Goal: Information Seeking & Learning: Learn about a topic

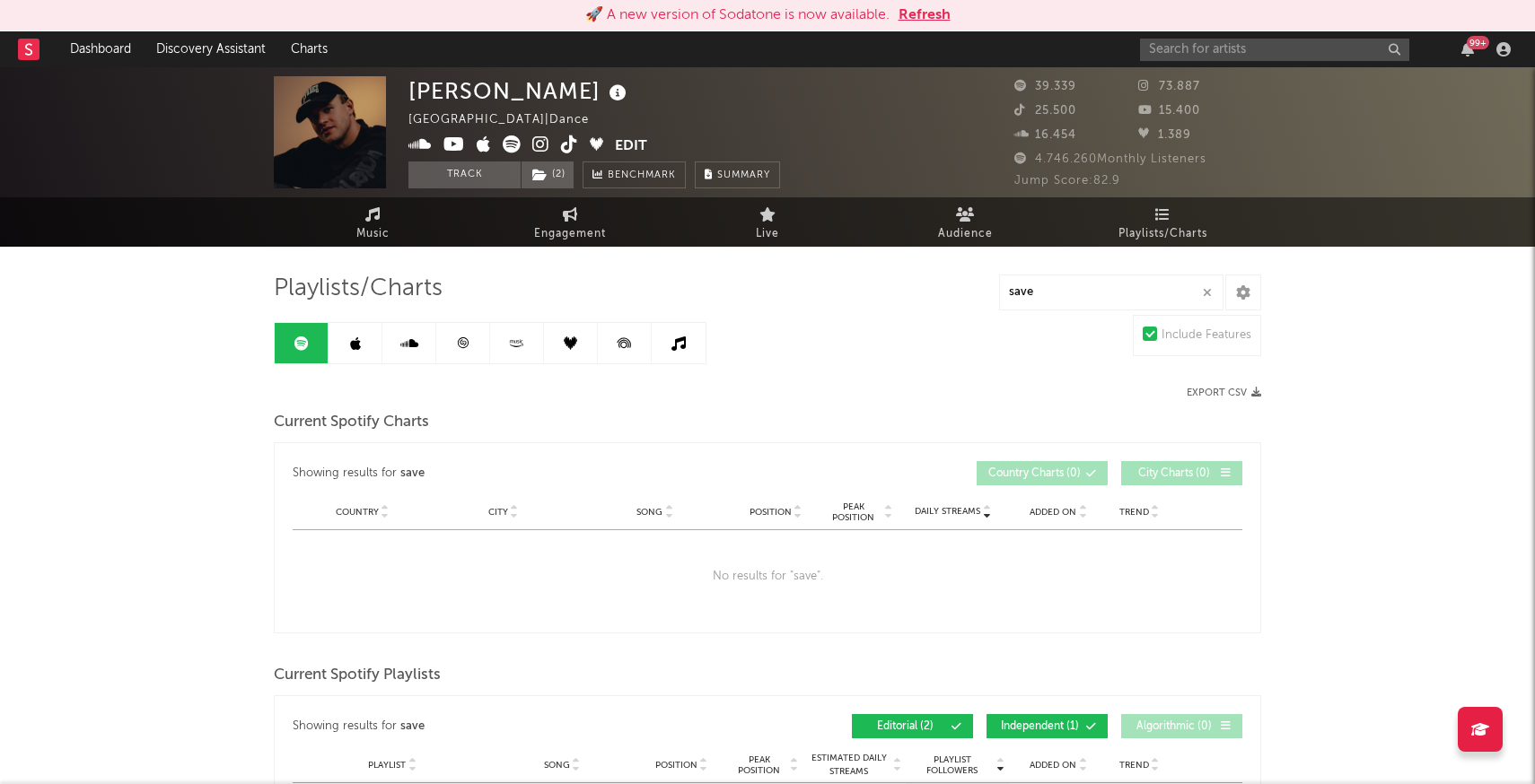
click at [931, 17] on button "Refresh" at bounding box center [924, 15] width 52 height 21
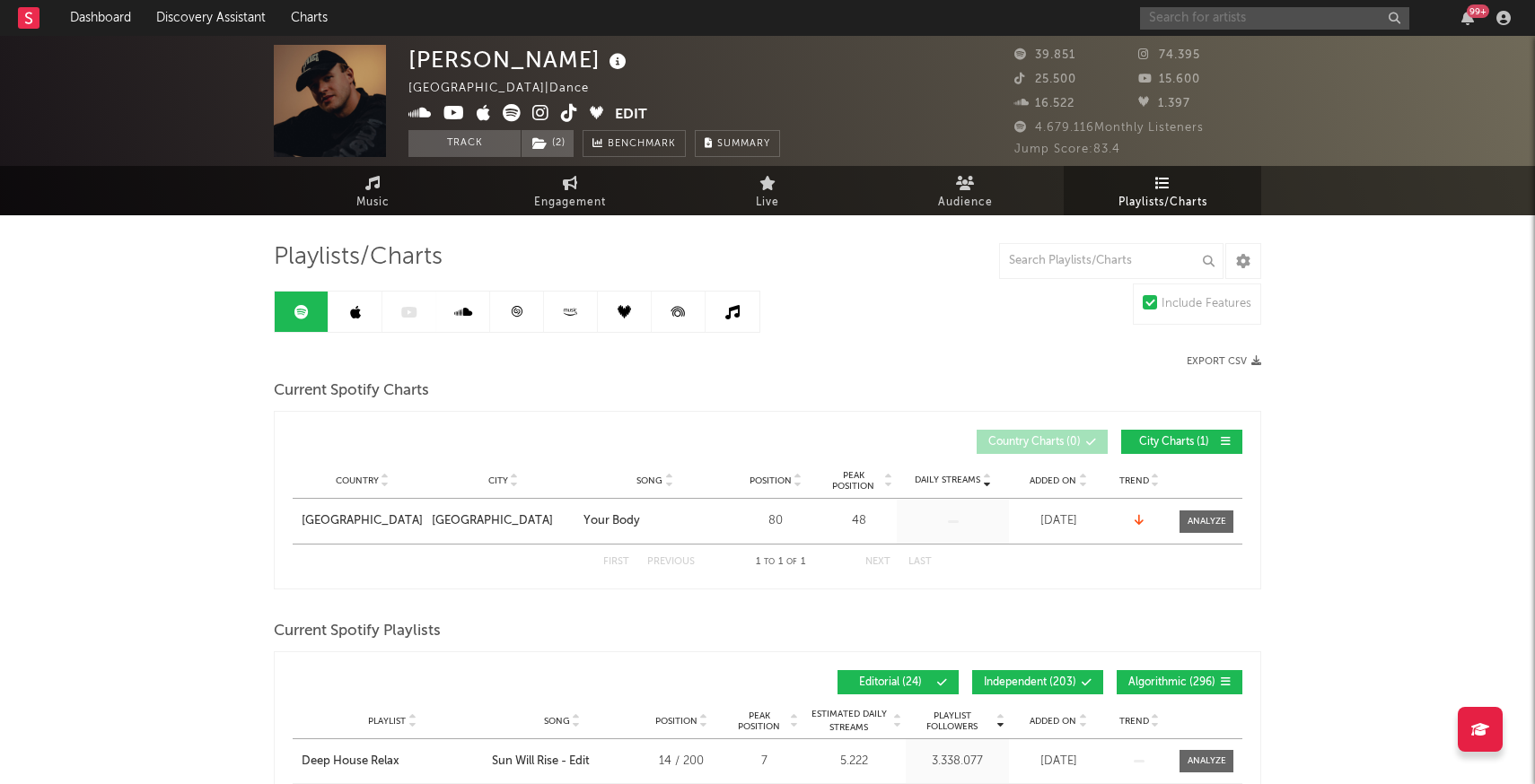
click at [1190, 25] on input "text" at bounding box center [1274, 18] width 269 height 22
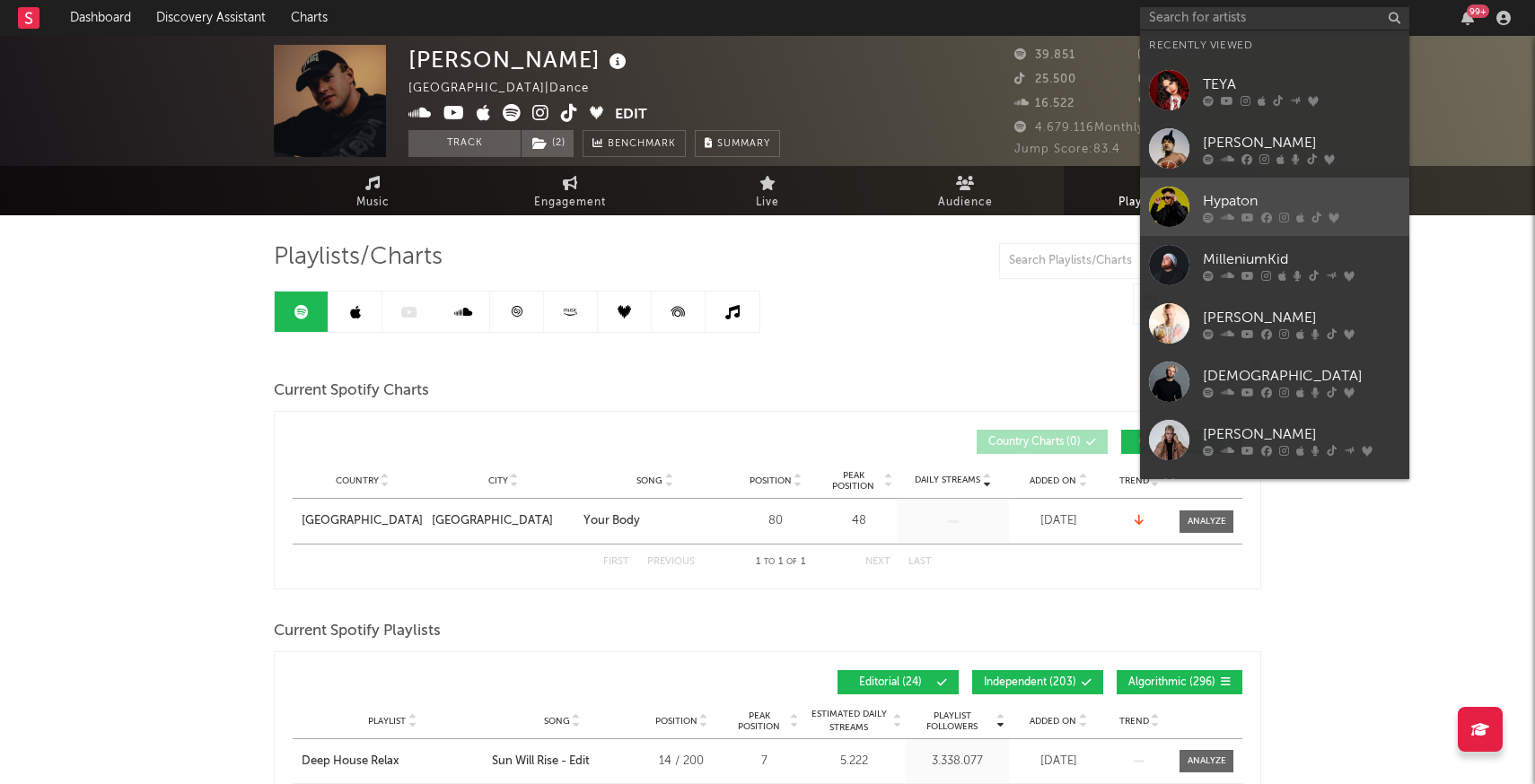
click at [1166, 203] on div at bounding box center [1169, 207] width 40 height 40
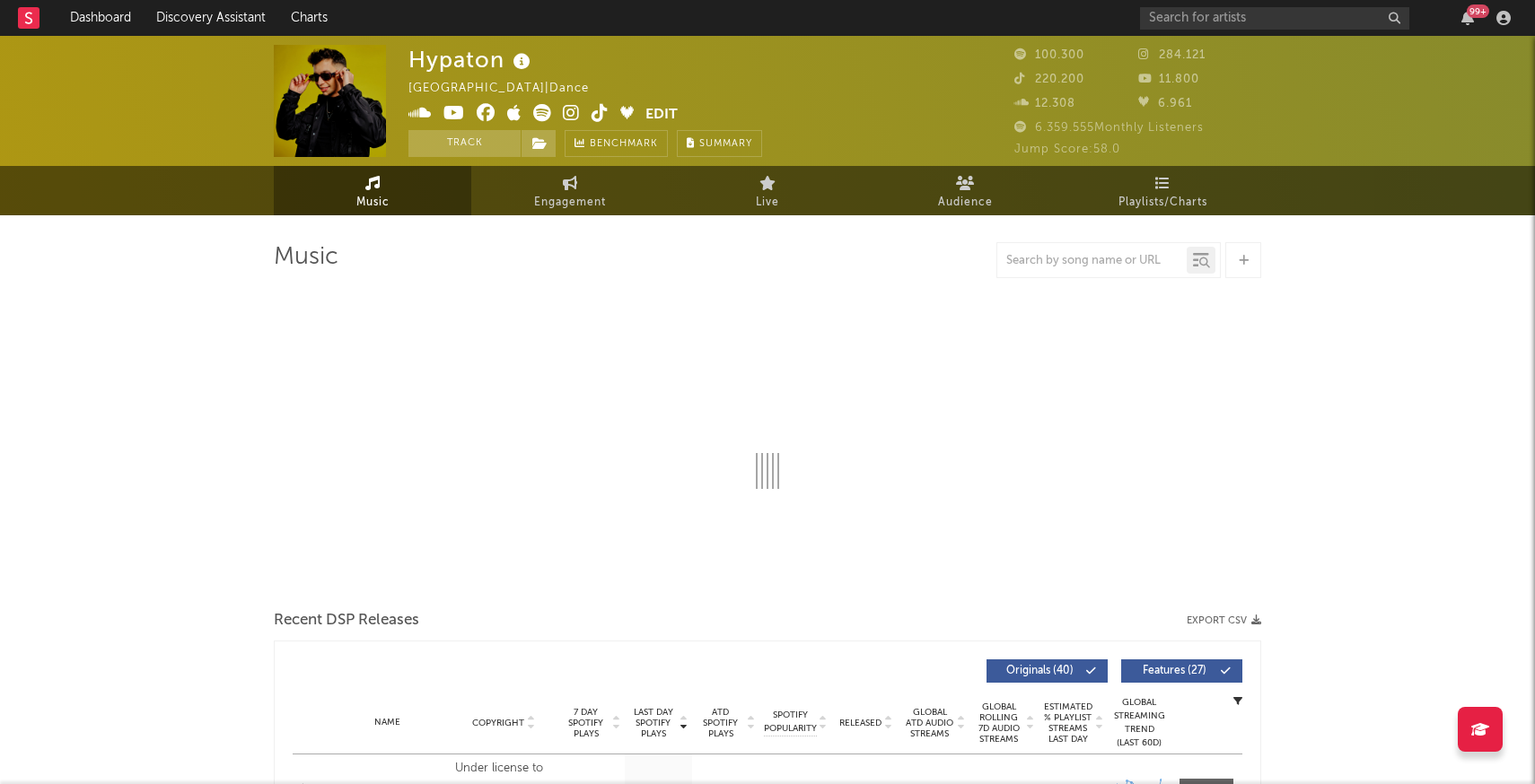
select select "6m"
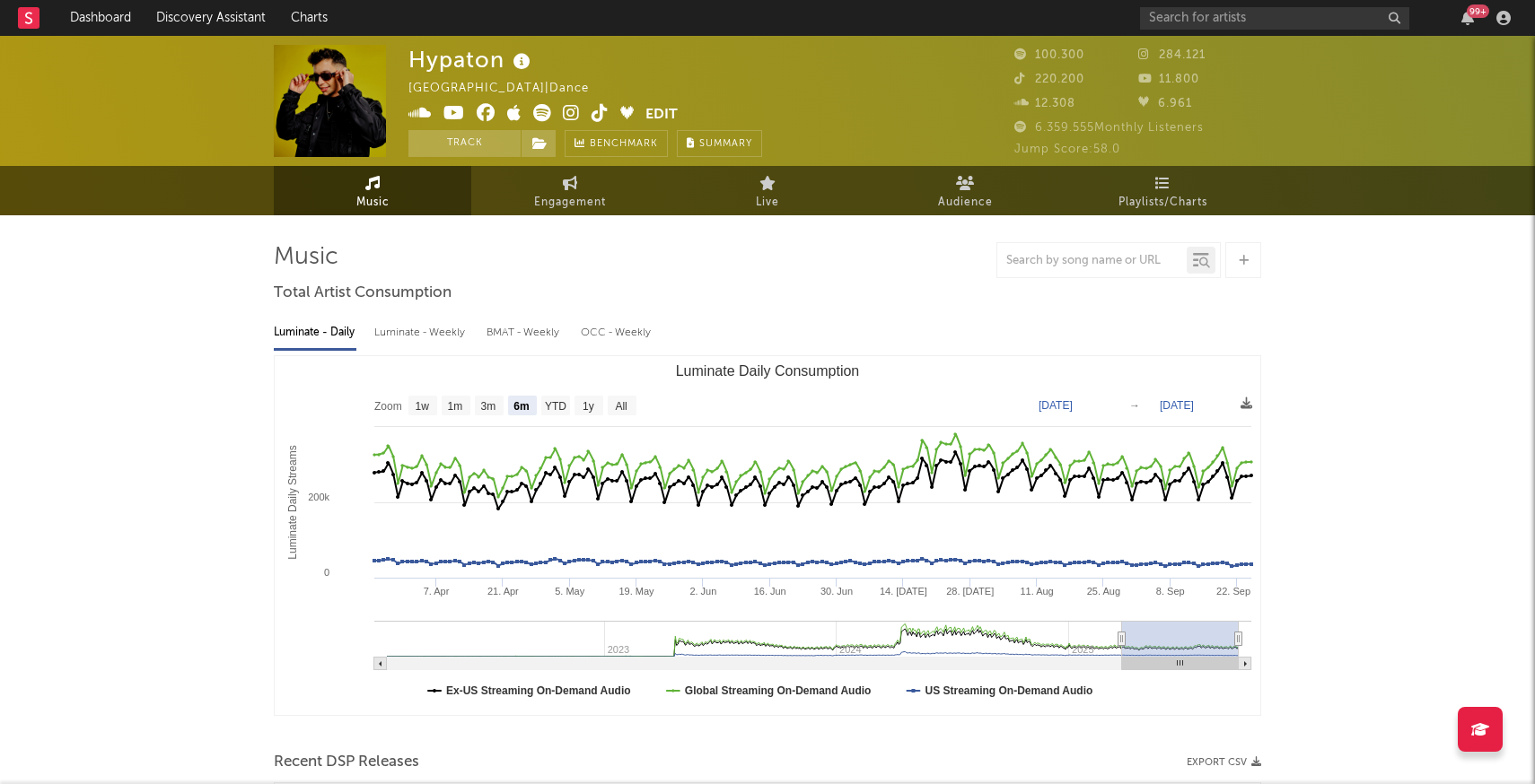
select select "6m"
click at [1163, 192] on span "Playlists/Charts" at bounding box center [1163, 202] width 89 height 21
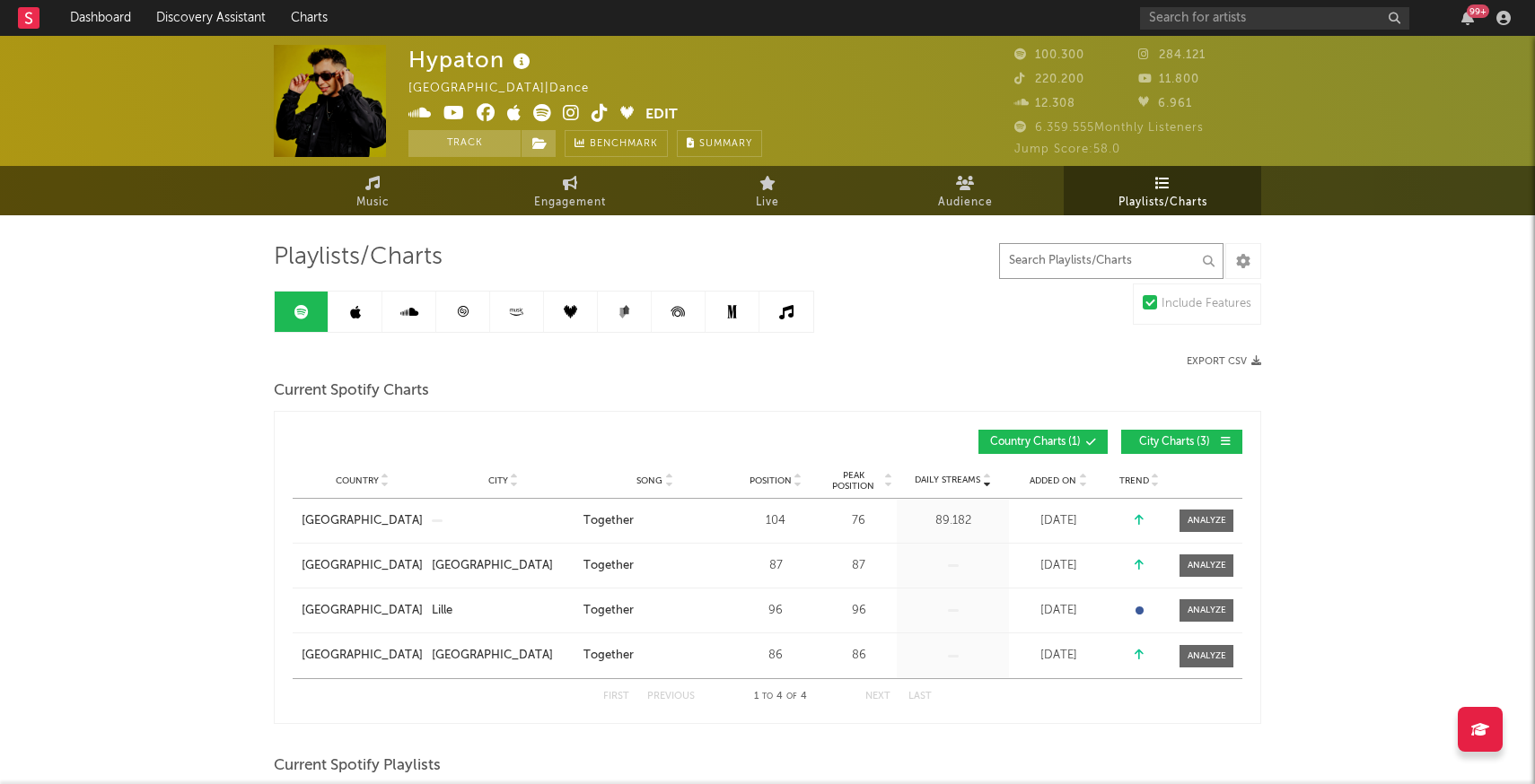
click at [1100, 268] on input "text" at bounding box center [1112, 261] width 224 height 36
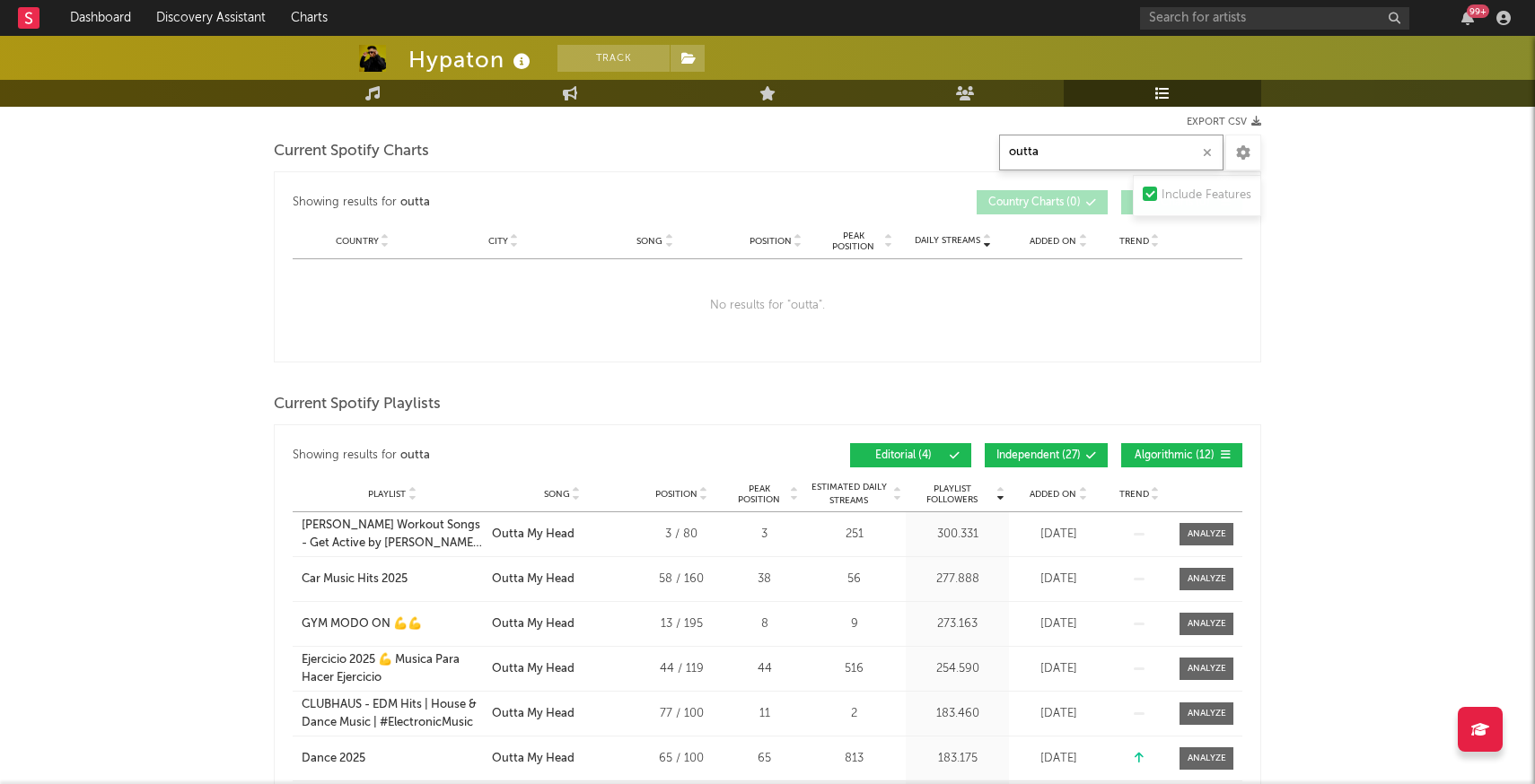
scroll to position [243, 0]
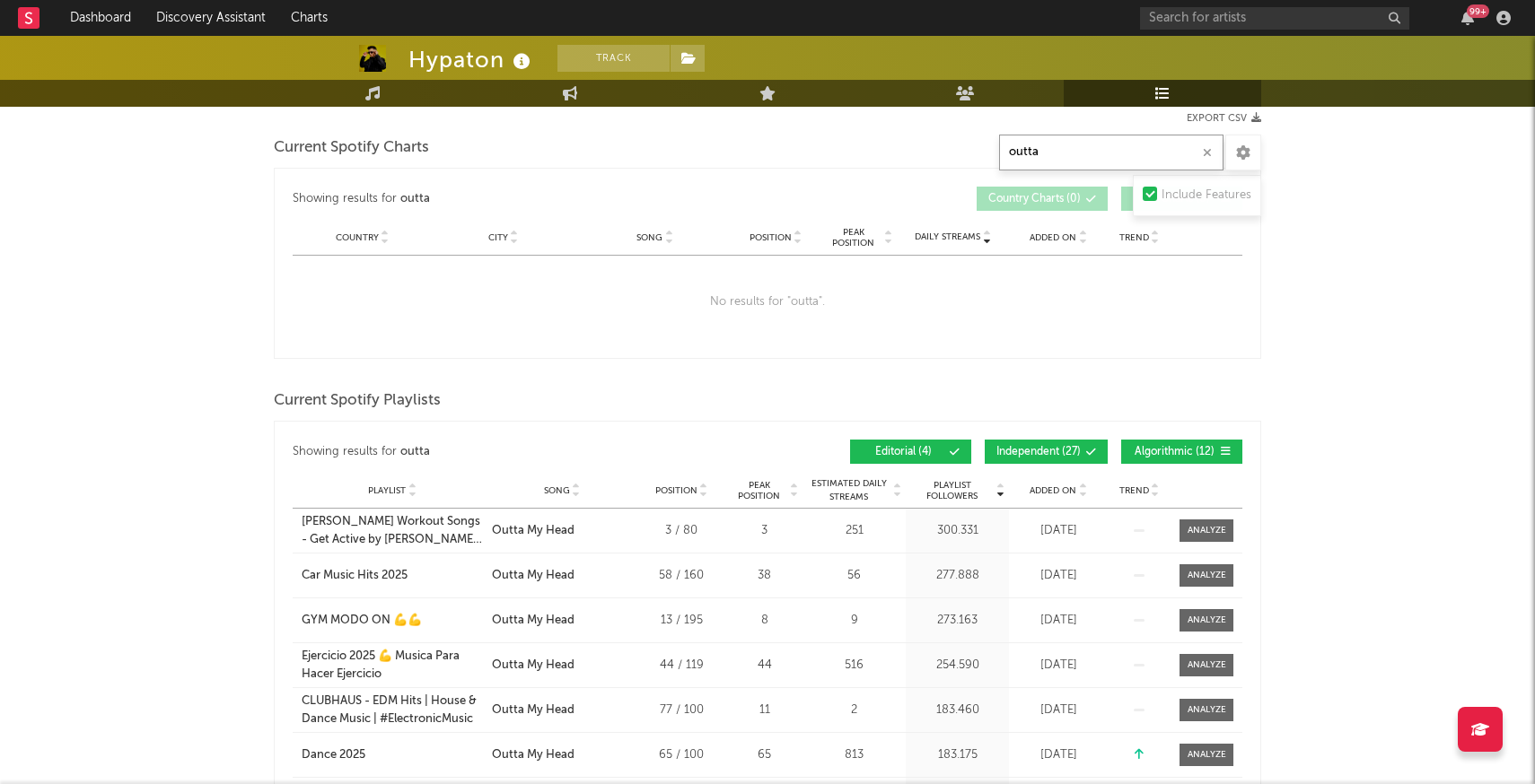
type input "outta"
click at [1055, 495] on div "Added On" at bounding box center [1058, 490] width 90 height 14
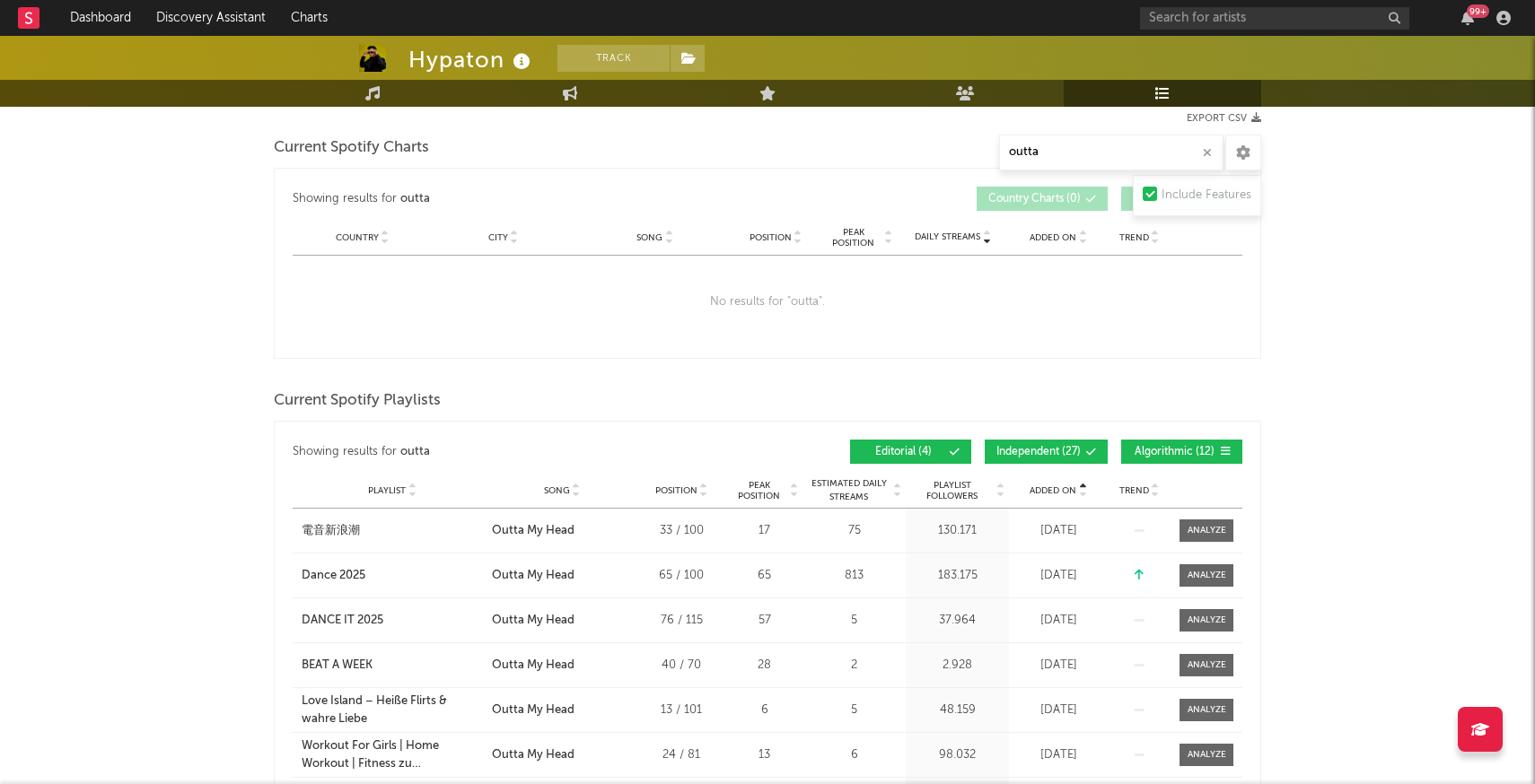
click at [1055, 495] on div "Added On" at bounding box center [1058, 490] width 90 height 14
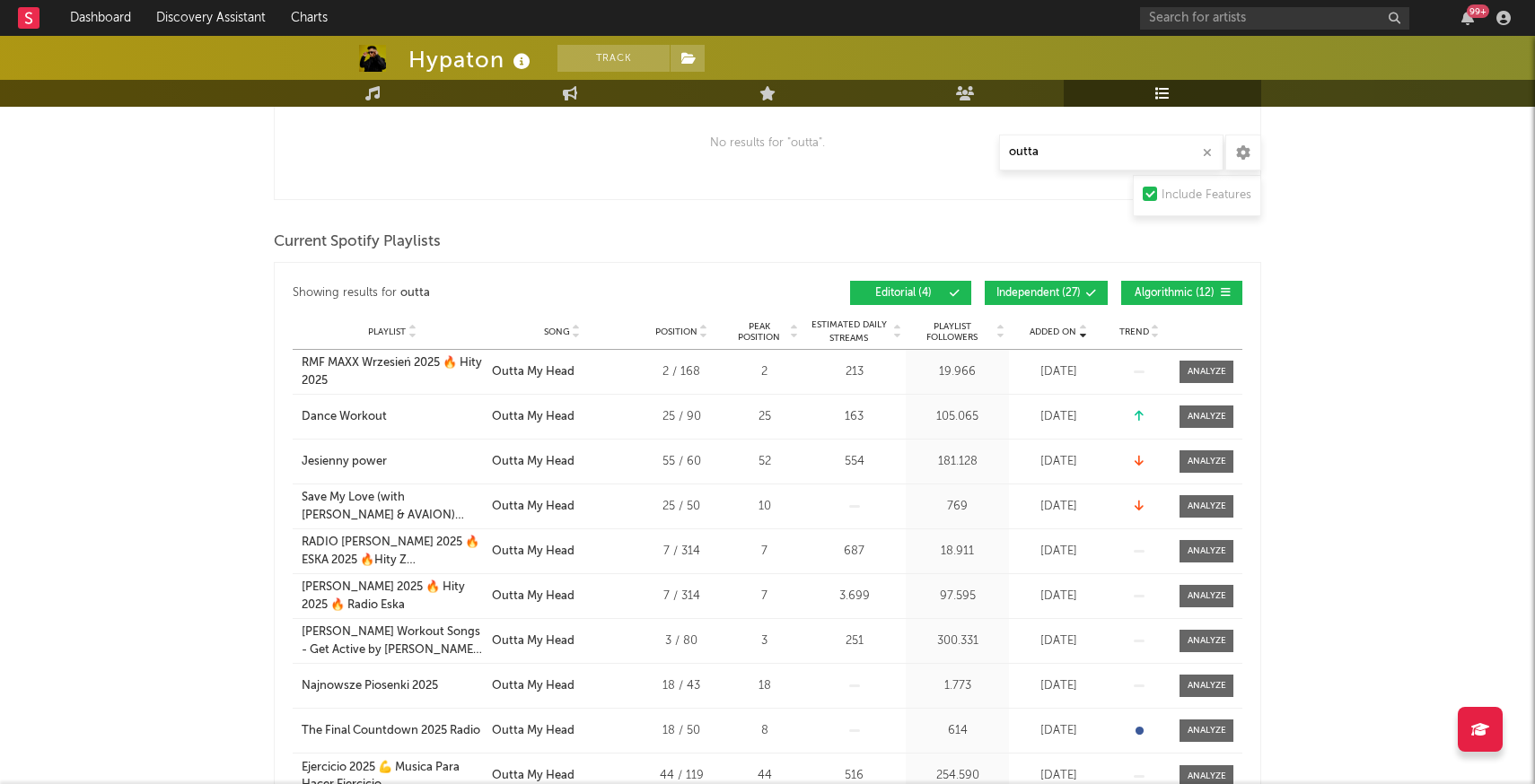
scroll to position [406, 0]
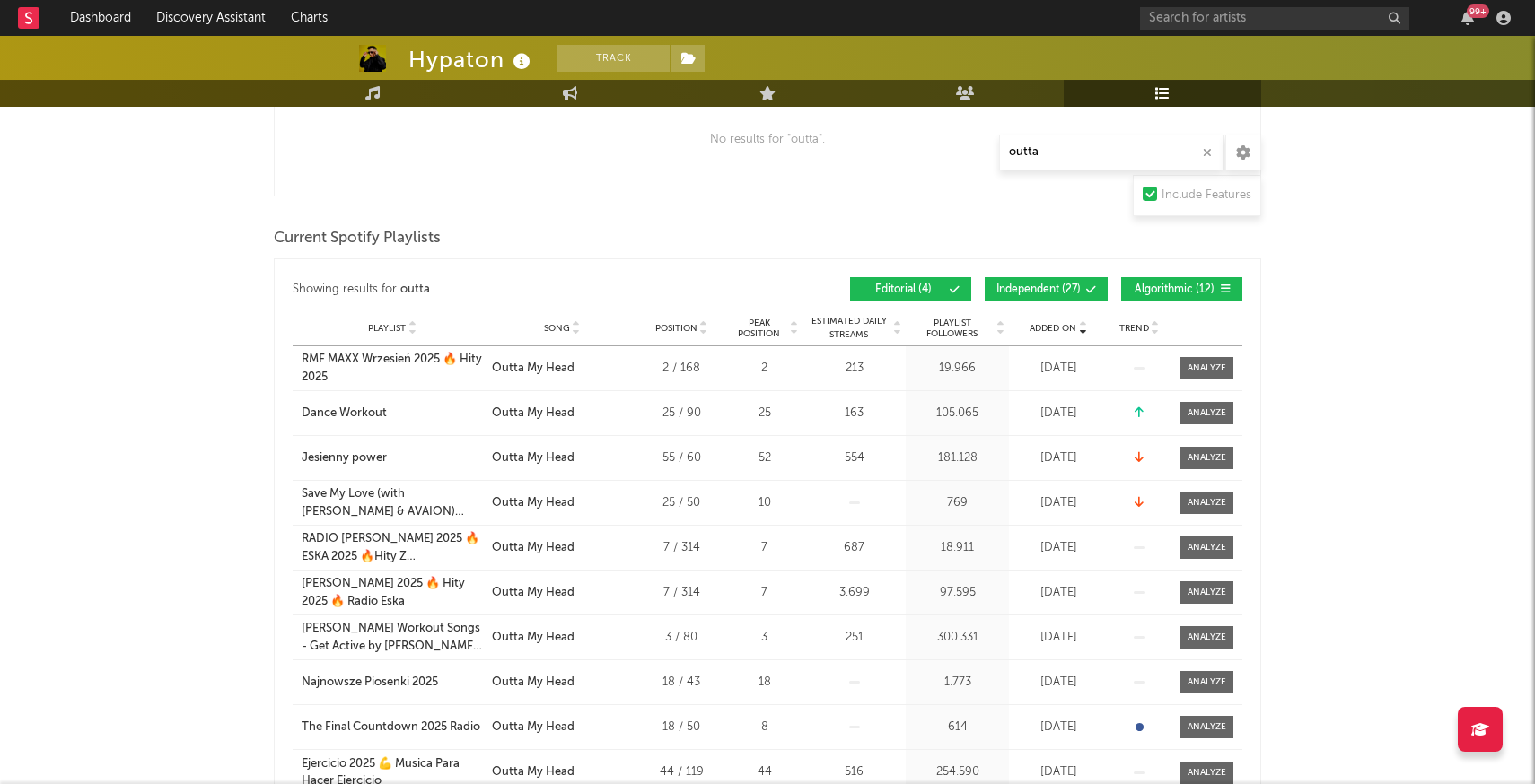
click at [1055, 495] on div "Sep 10, 2025" at bounding box center [1058, 503] width 90 height 18
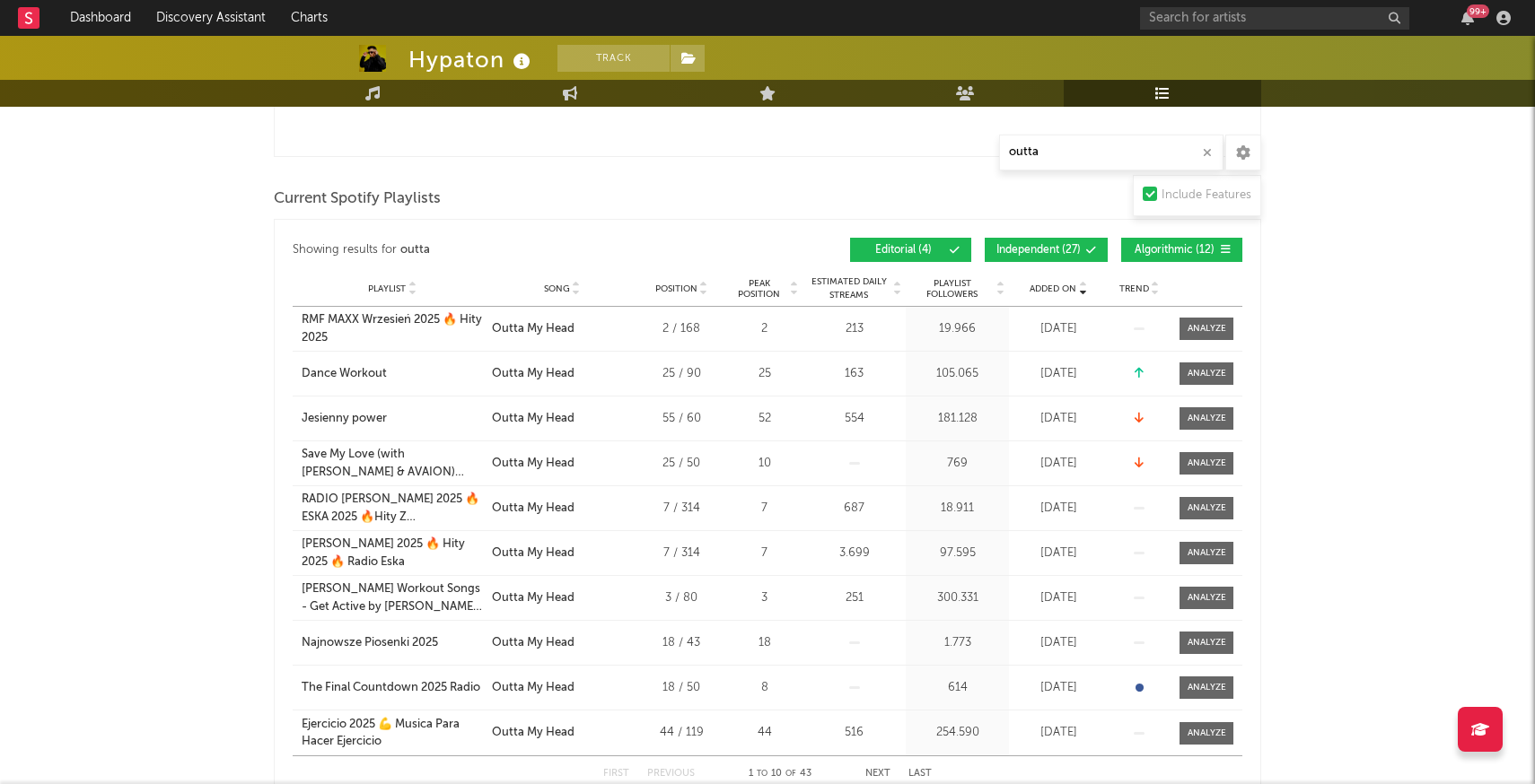
scroll to position [452, 0]
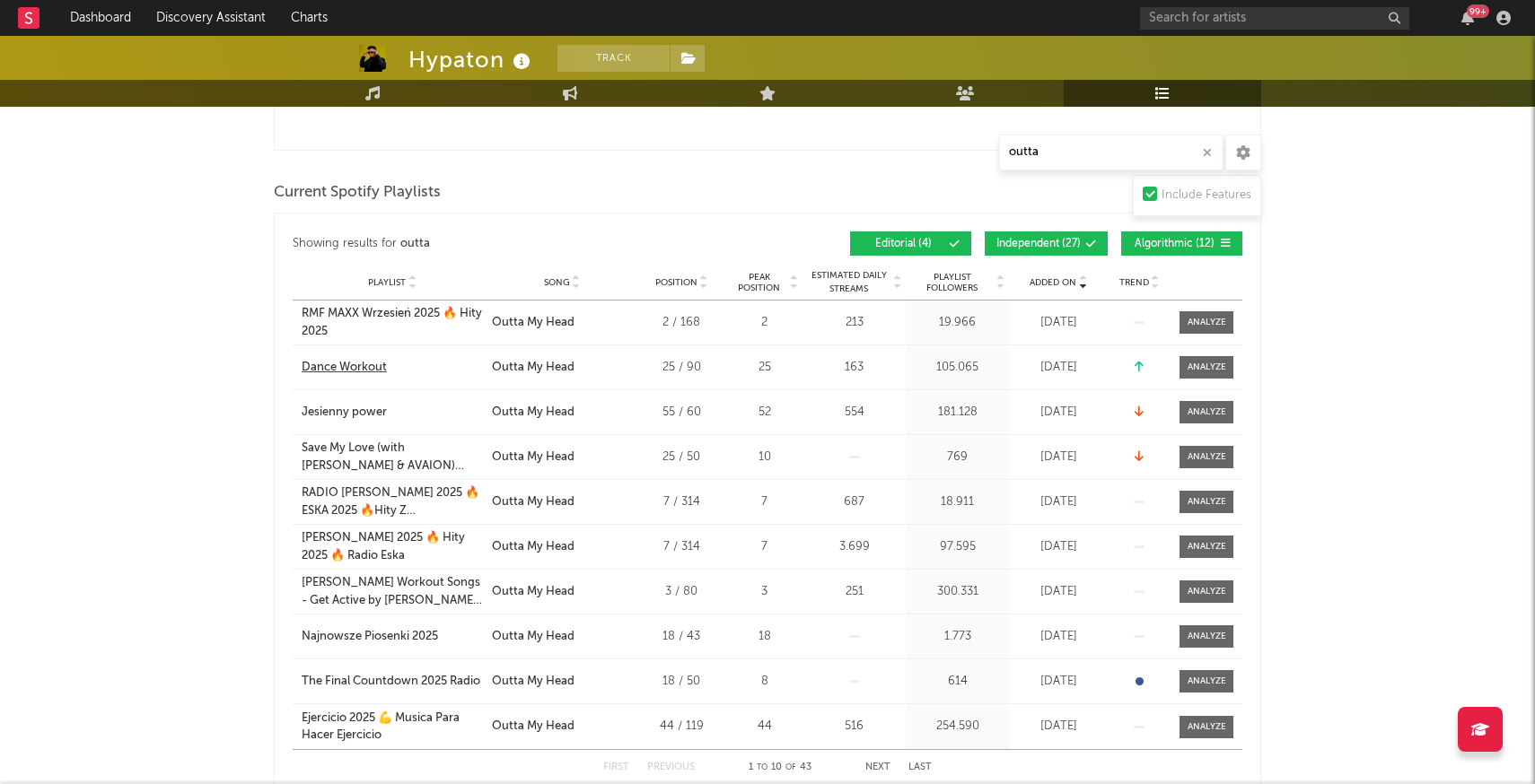
click at [343, 361] on div "Dance Workout" at bounding box center [344, 368] width 85 height 18
click at [369, 309] on div "RMF MAXX Wrzesień 2025 🔥 Hity 2025" at bounding box center [391, 322] width 181 height 35
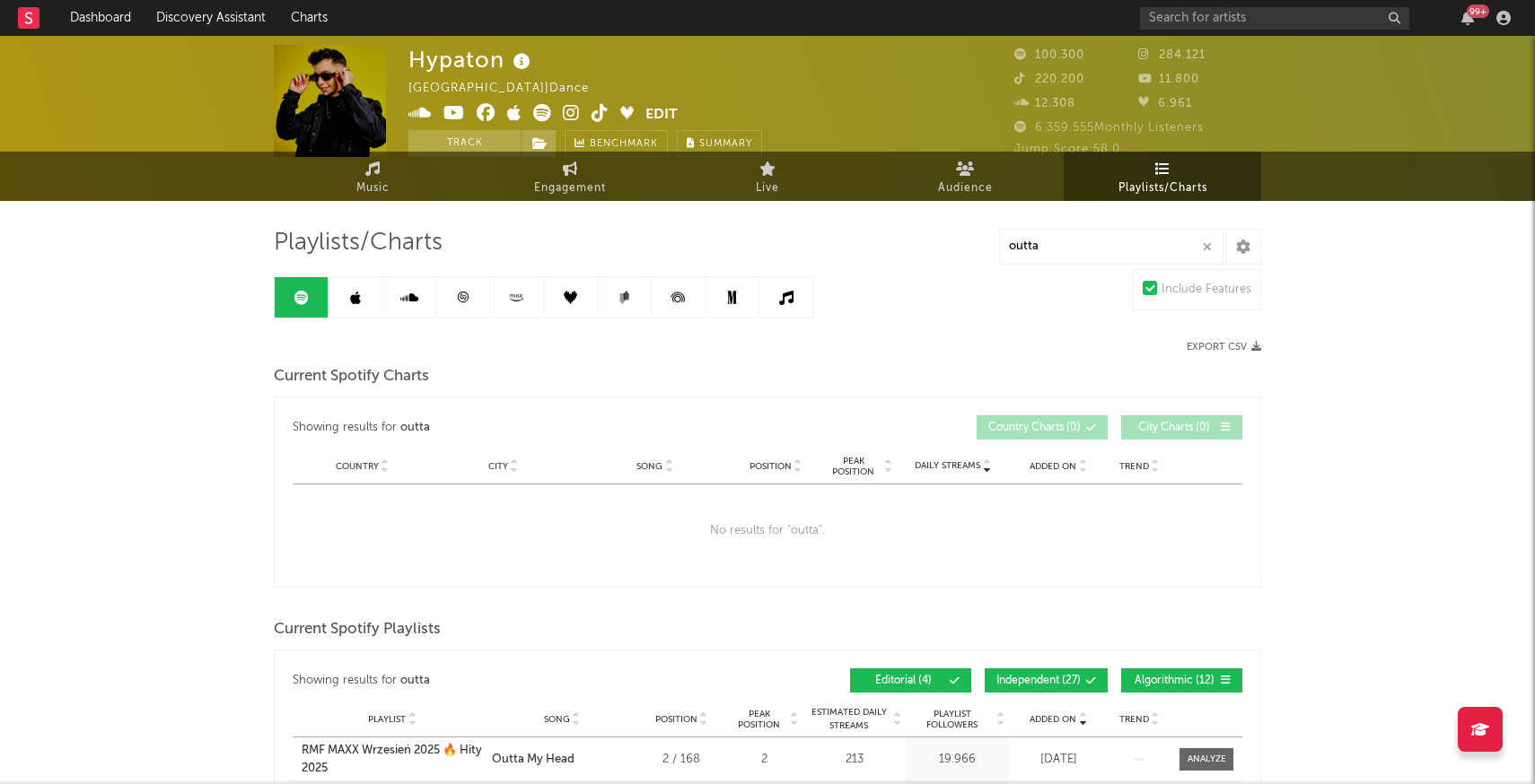
scroll to position [0, 0]
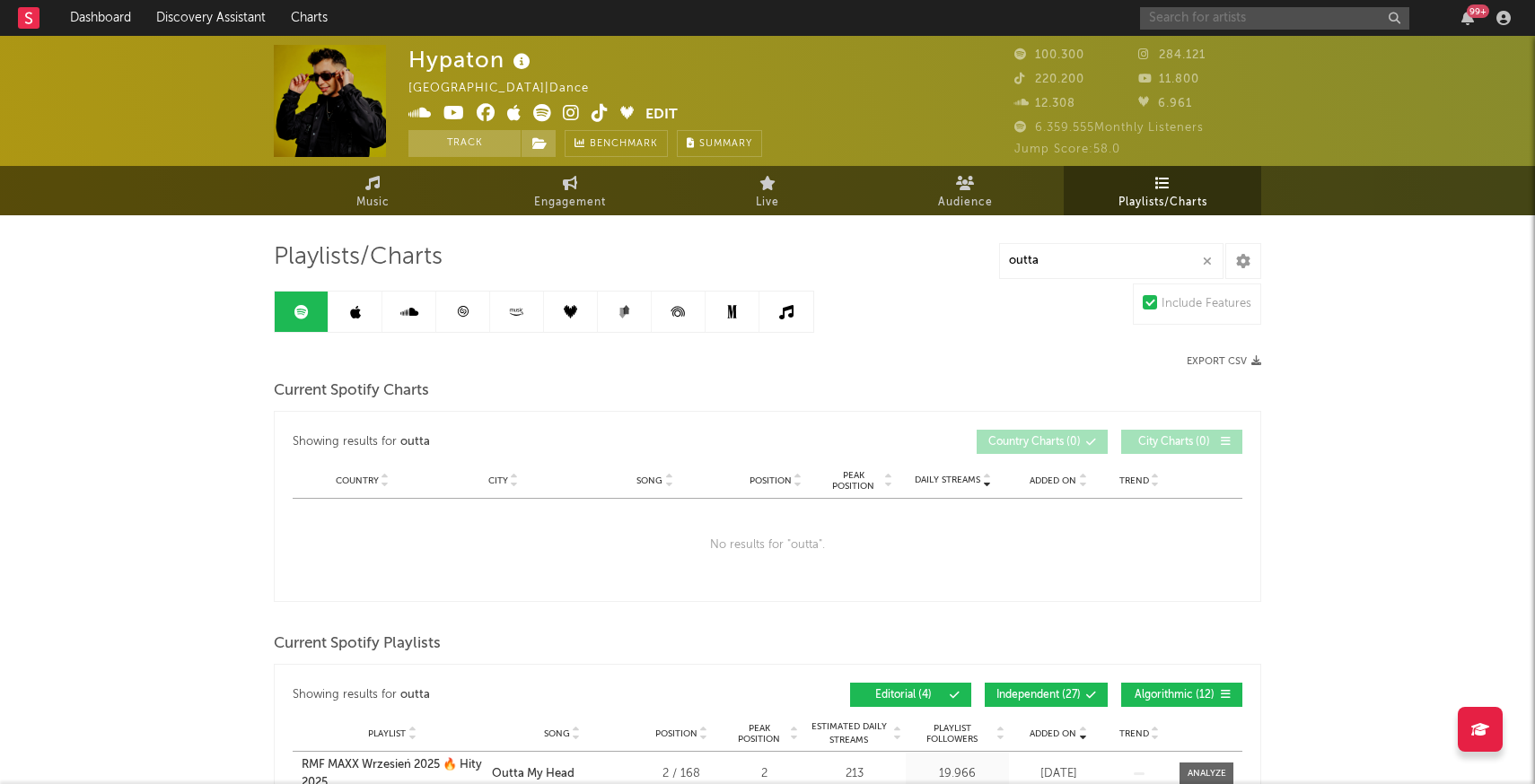
click at [1171, 19] on input "text" at bounding box center [1274, 18] width 269 height 22
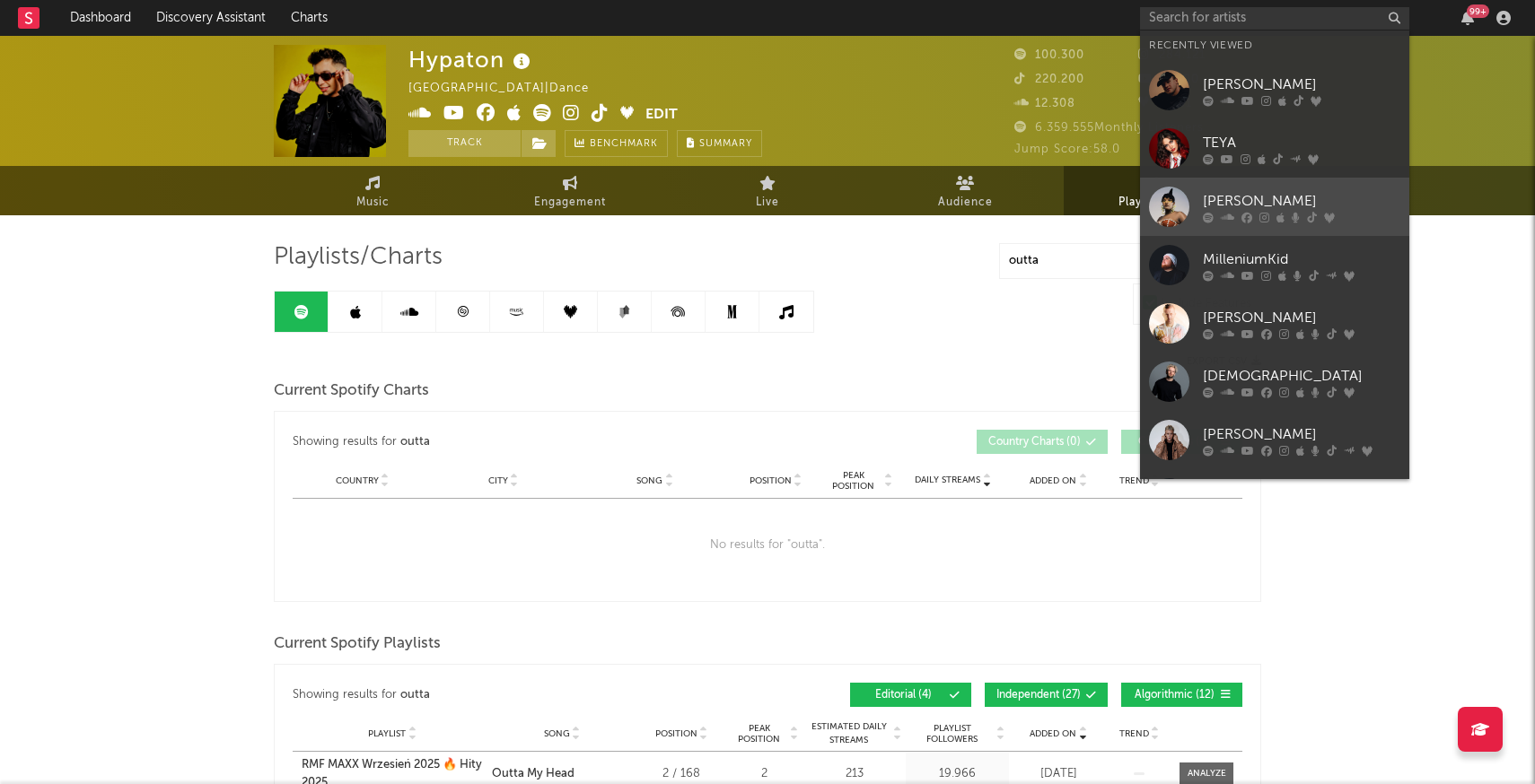
click at [1165, 215] on div at bounding box center [1169, 207] width 40 height 40
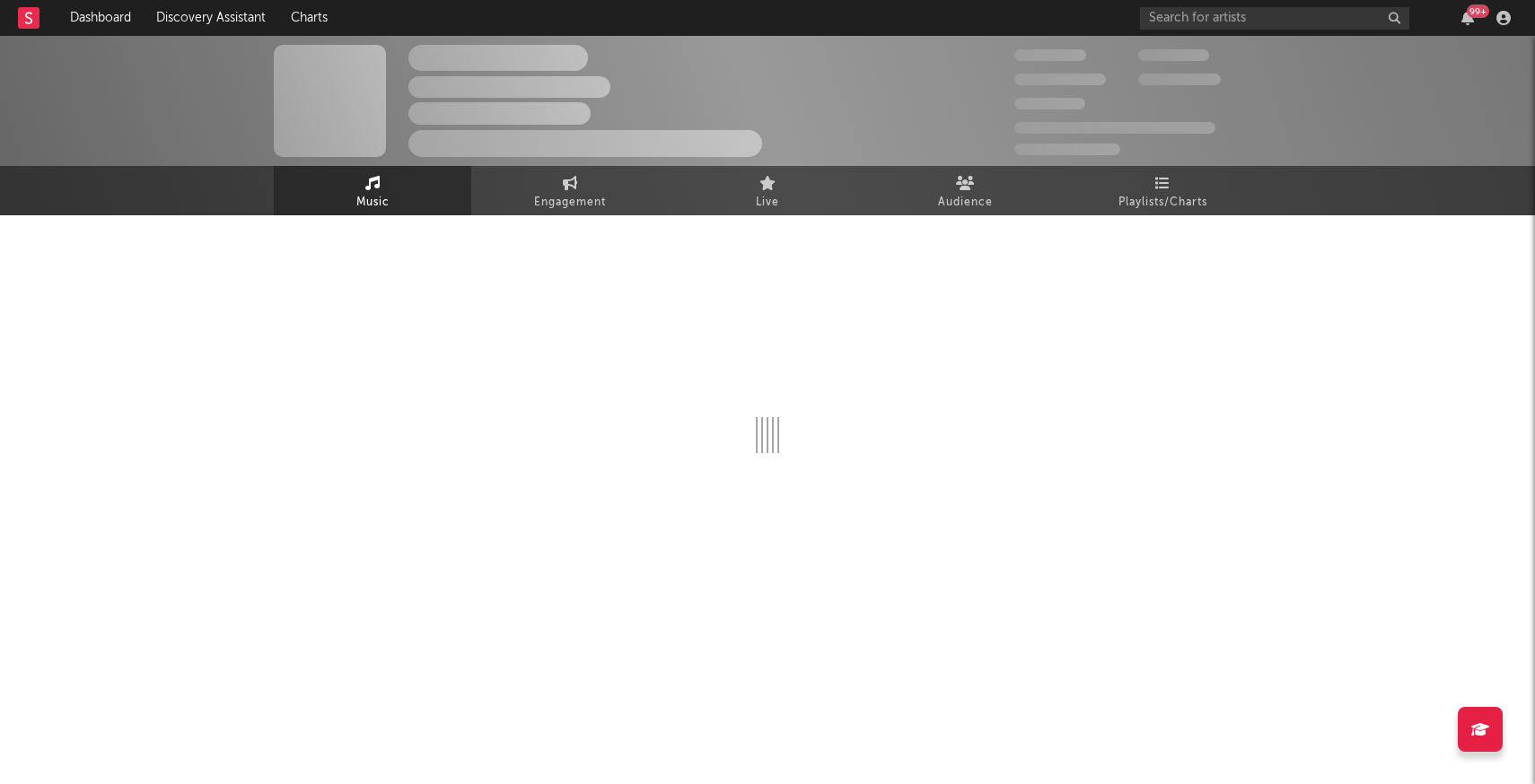
select select "1w"
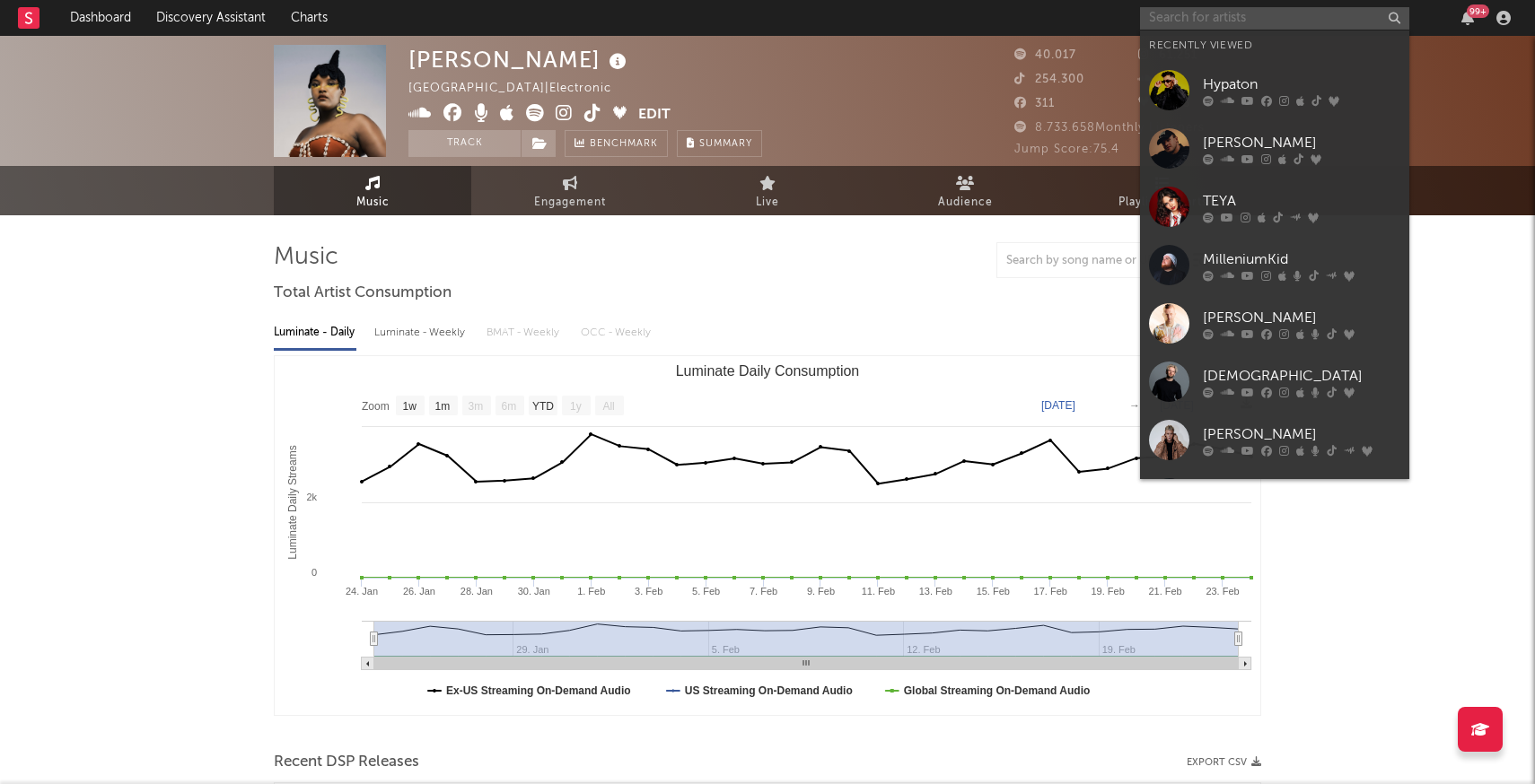
click at [1185, 23] on input "text" at bounding box center [1274, 18] width 269 height 22
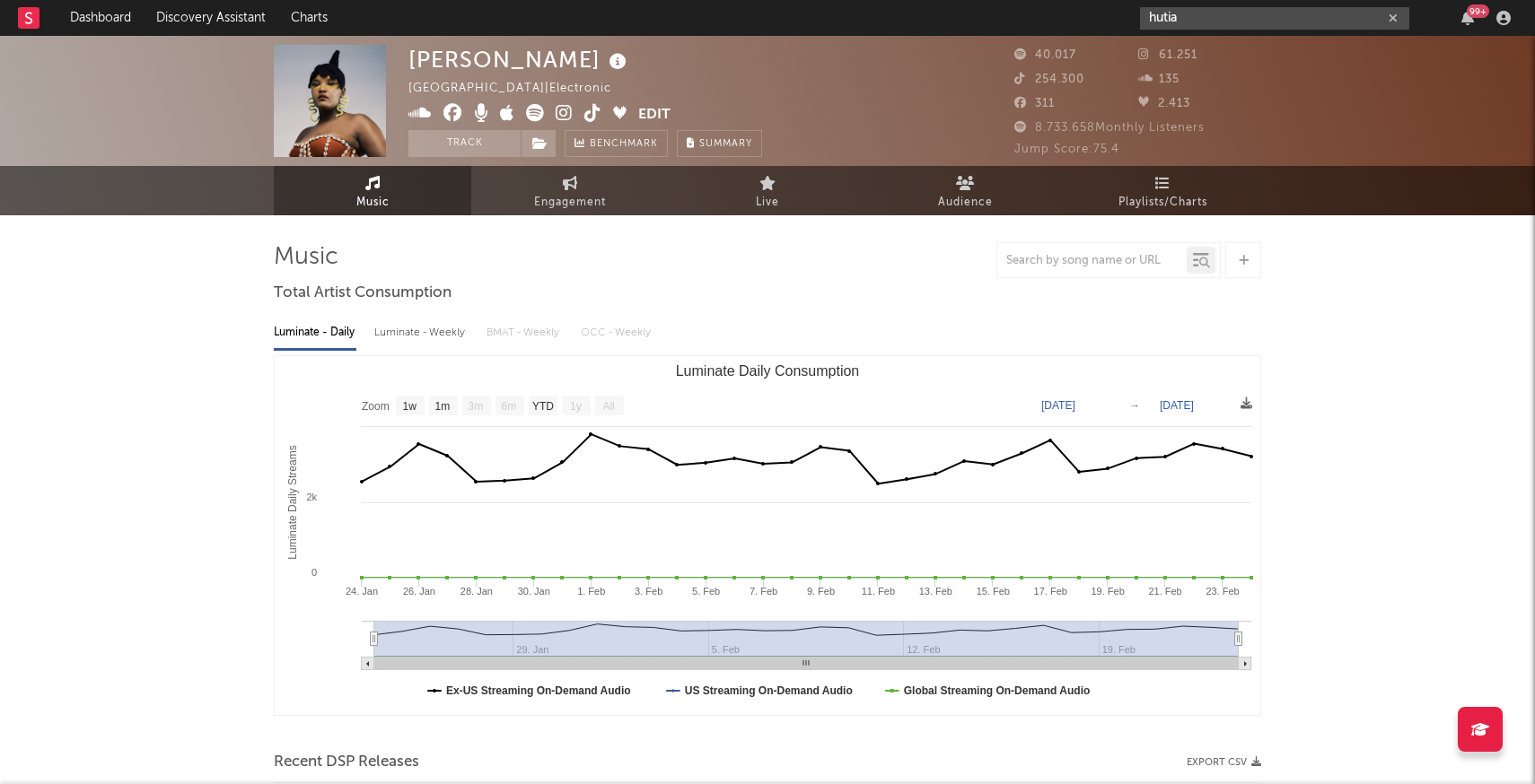
type input "hutia"
click at [1093, 261] on input "text" at bounding box center [1092, 262] width 189 height 15
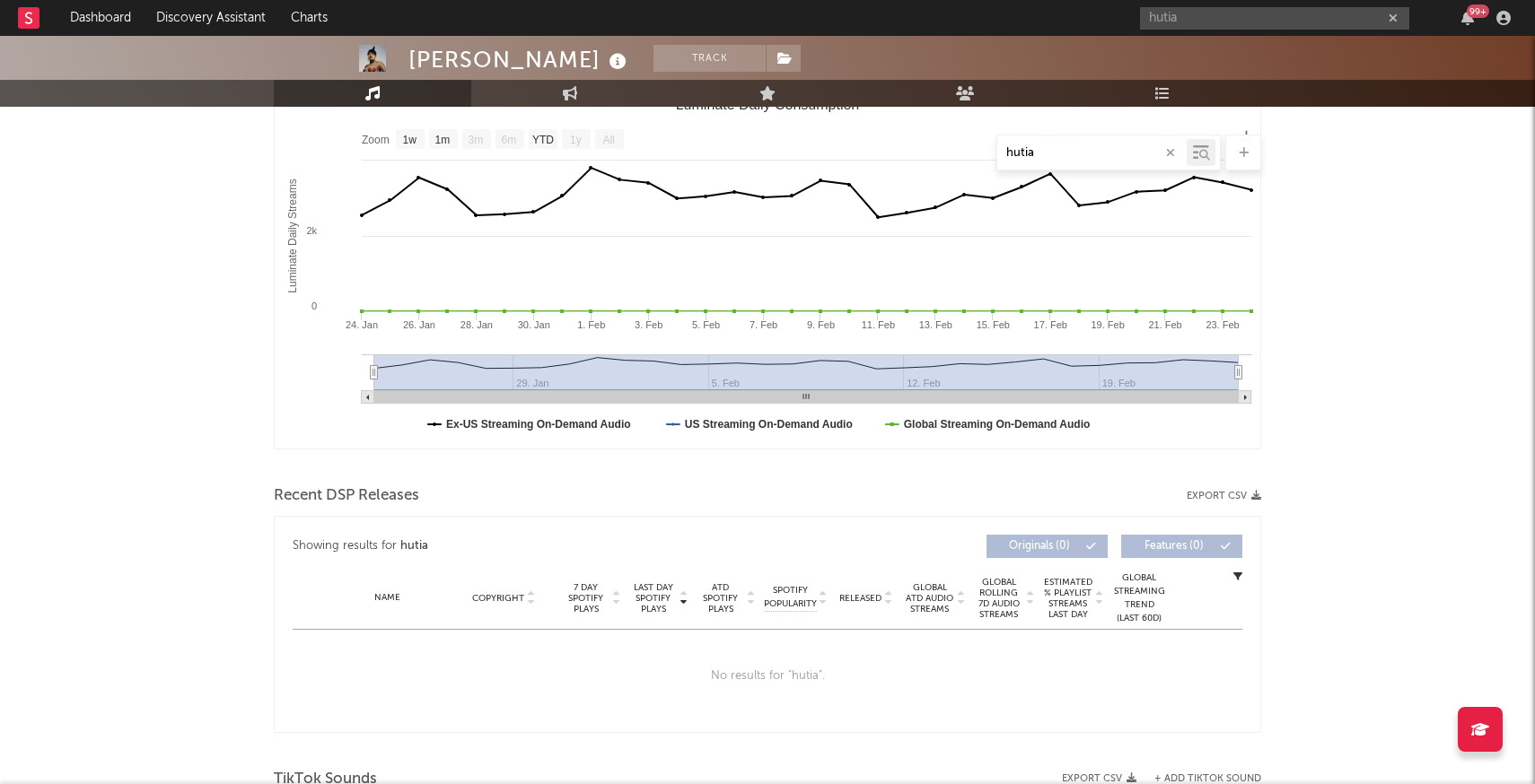
scroll to position [700, 0]
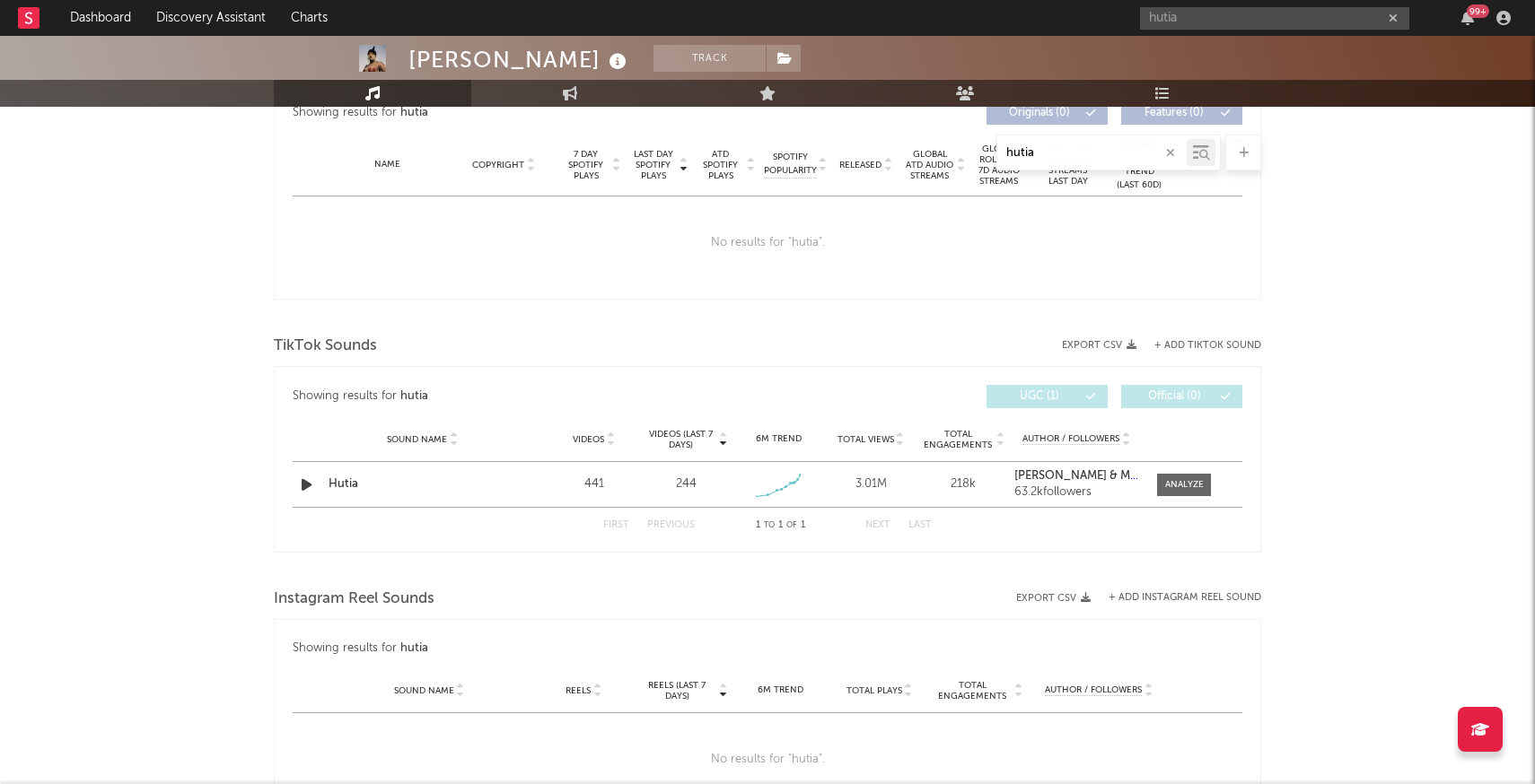
type input "hutia"
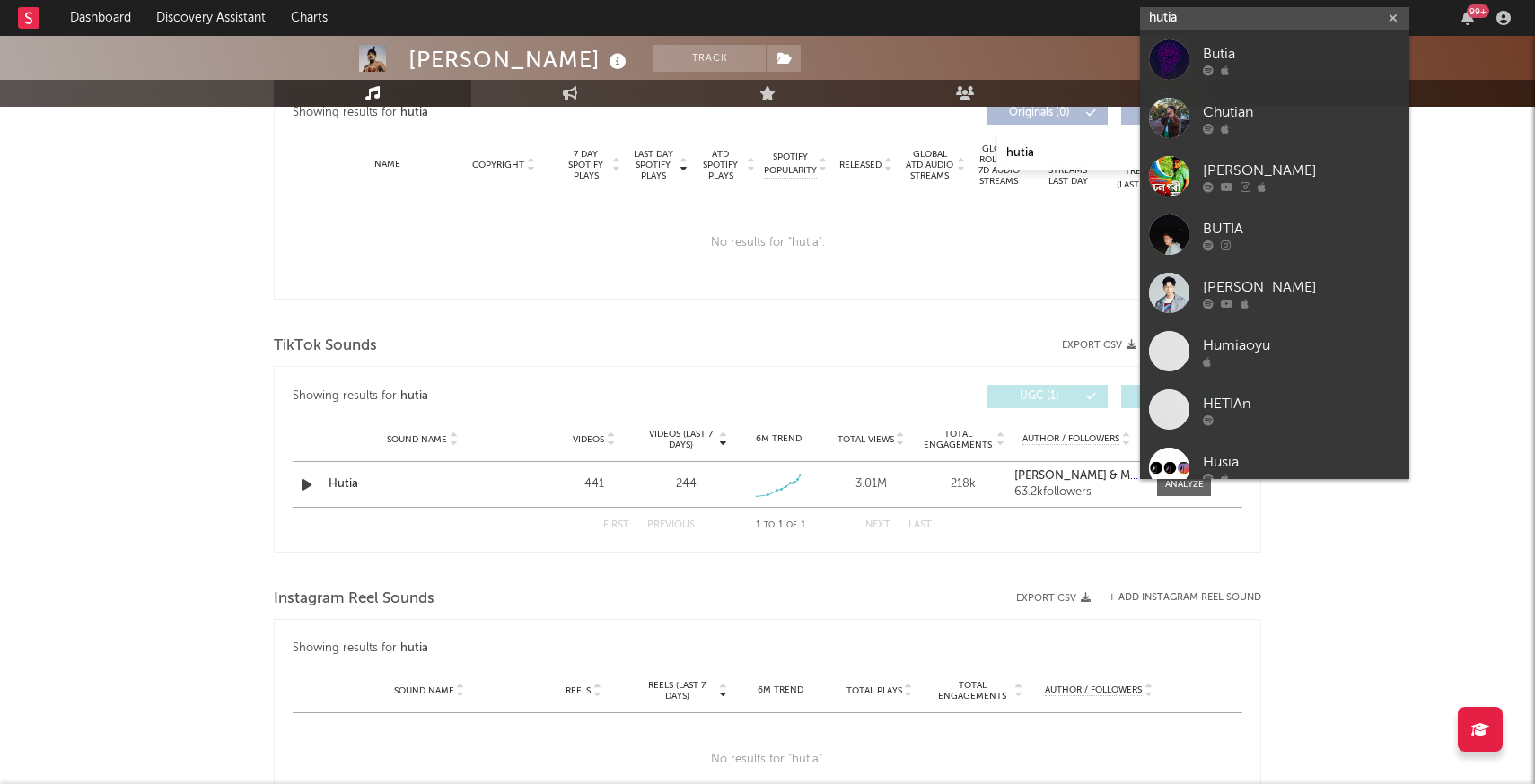
click at [1201, 25] on input "hutia" at bounding box center [1274, 18] width 269 height 22
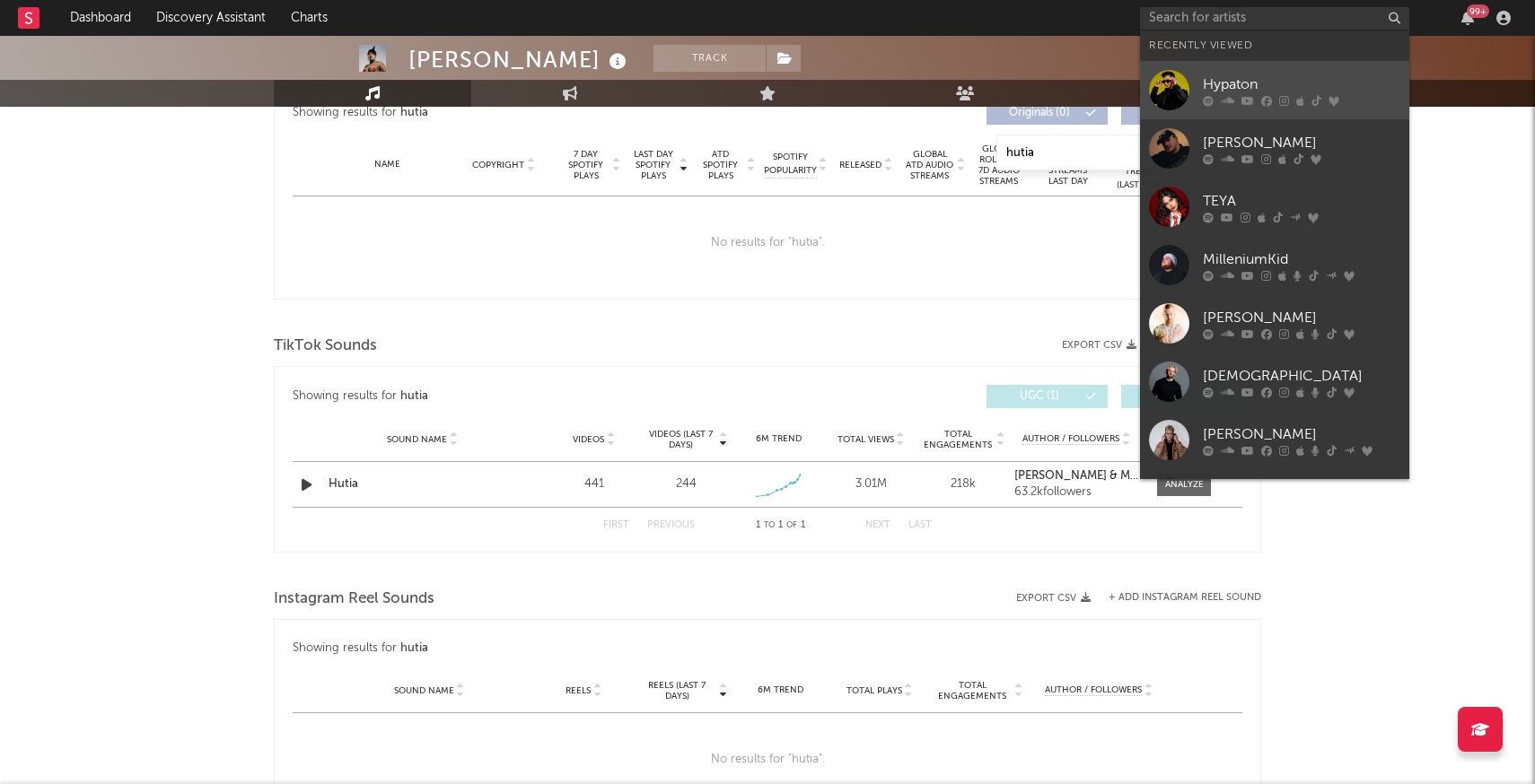
click at [1177, 89] on div at bounding box center [1169, 90] width 40 height 40
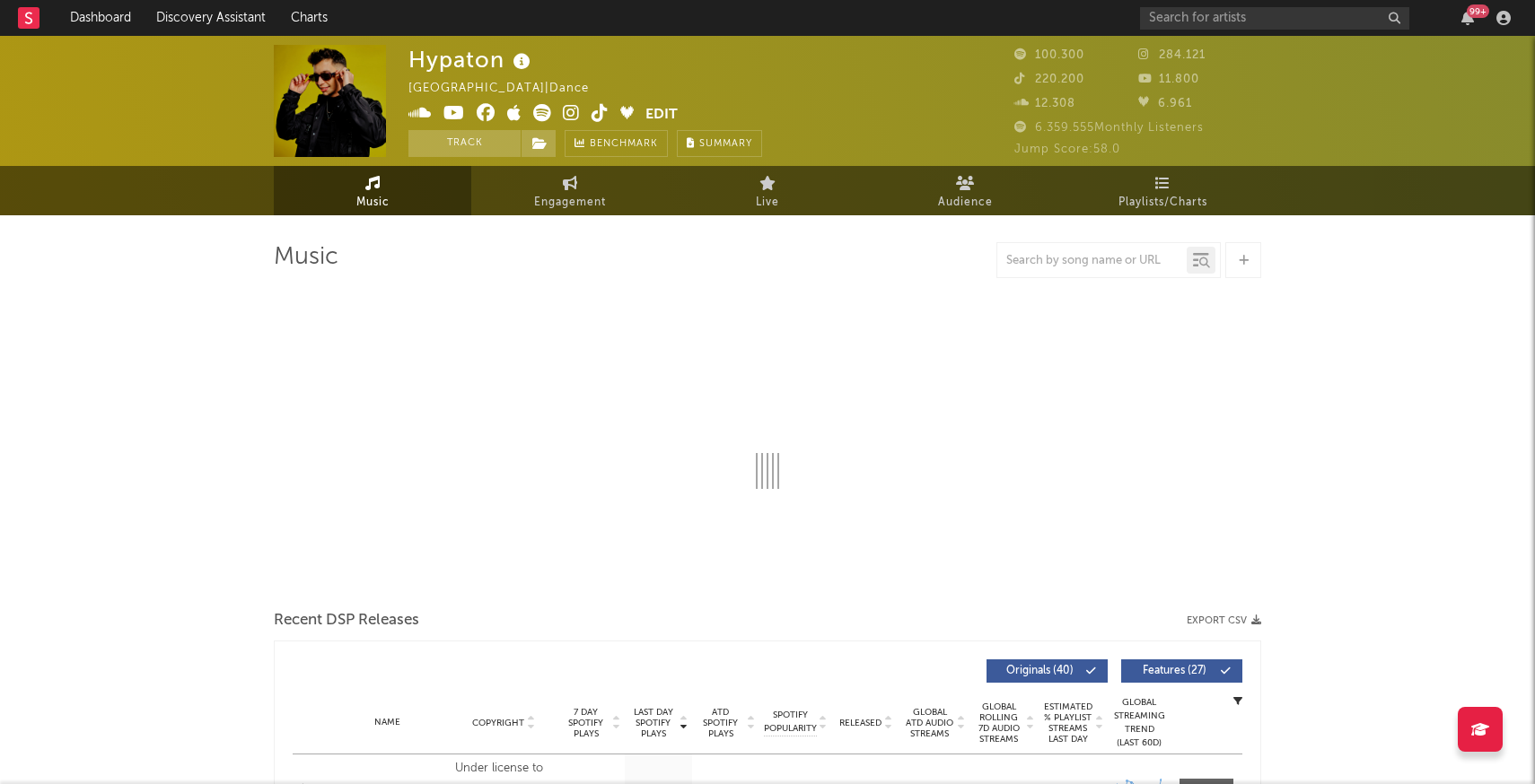
select select "6m"
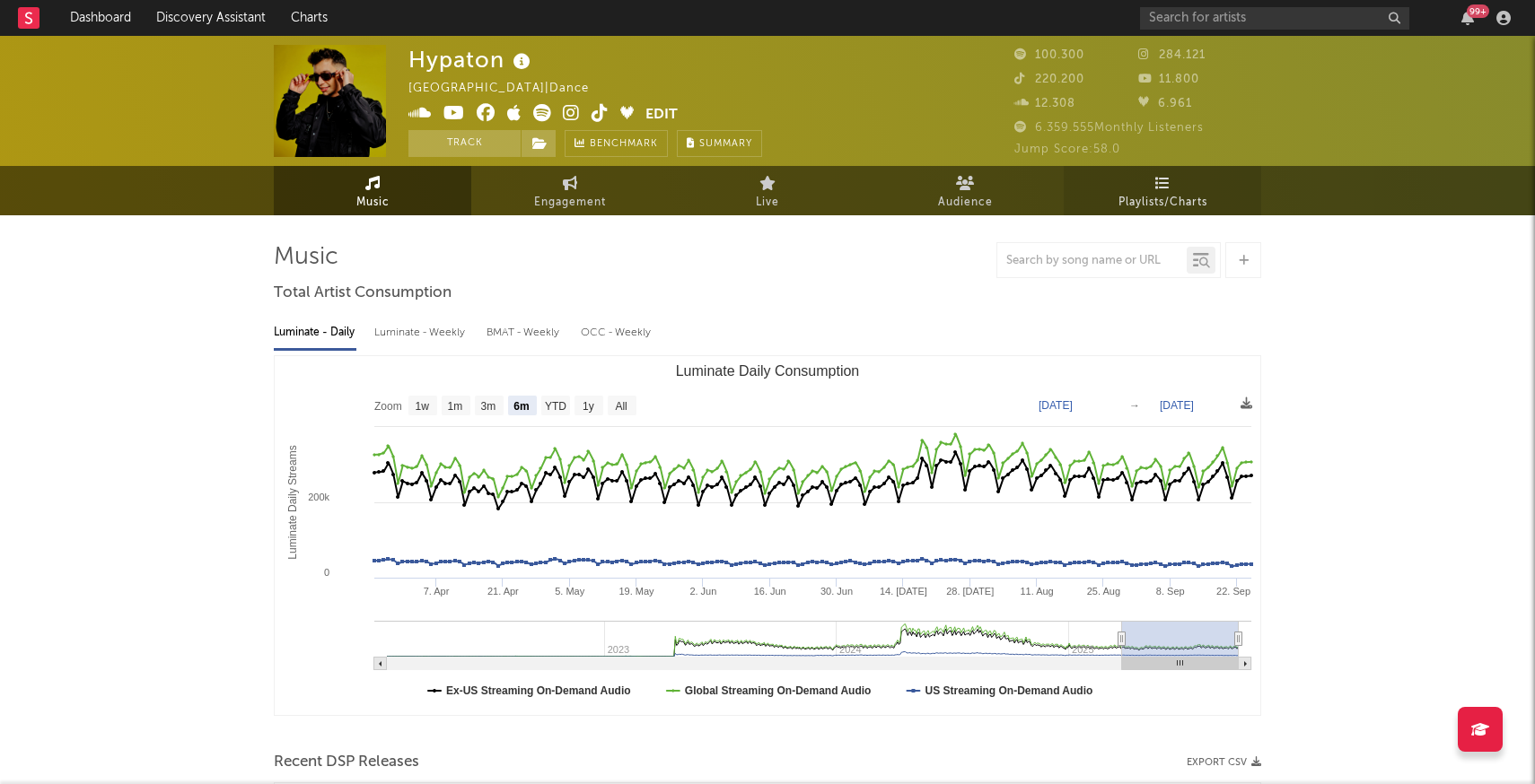
click at [1168, 200] on span "Playlists/Charts" at bounding box center [1163, 202] width 89 height 21
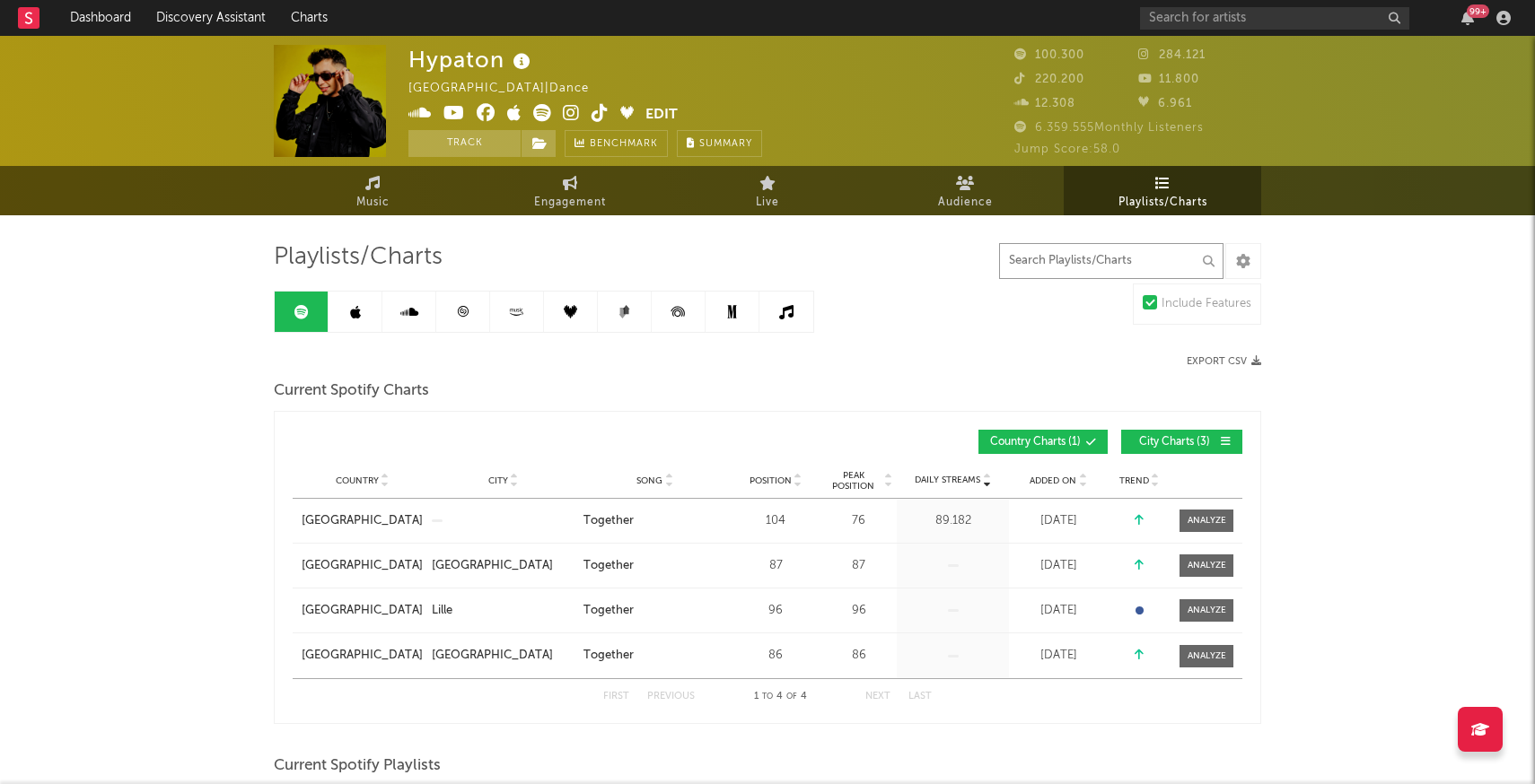
click at [1111, 256] on input "text" at bounding box center [1112, 261] width 224 height 36
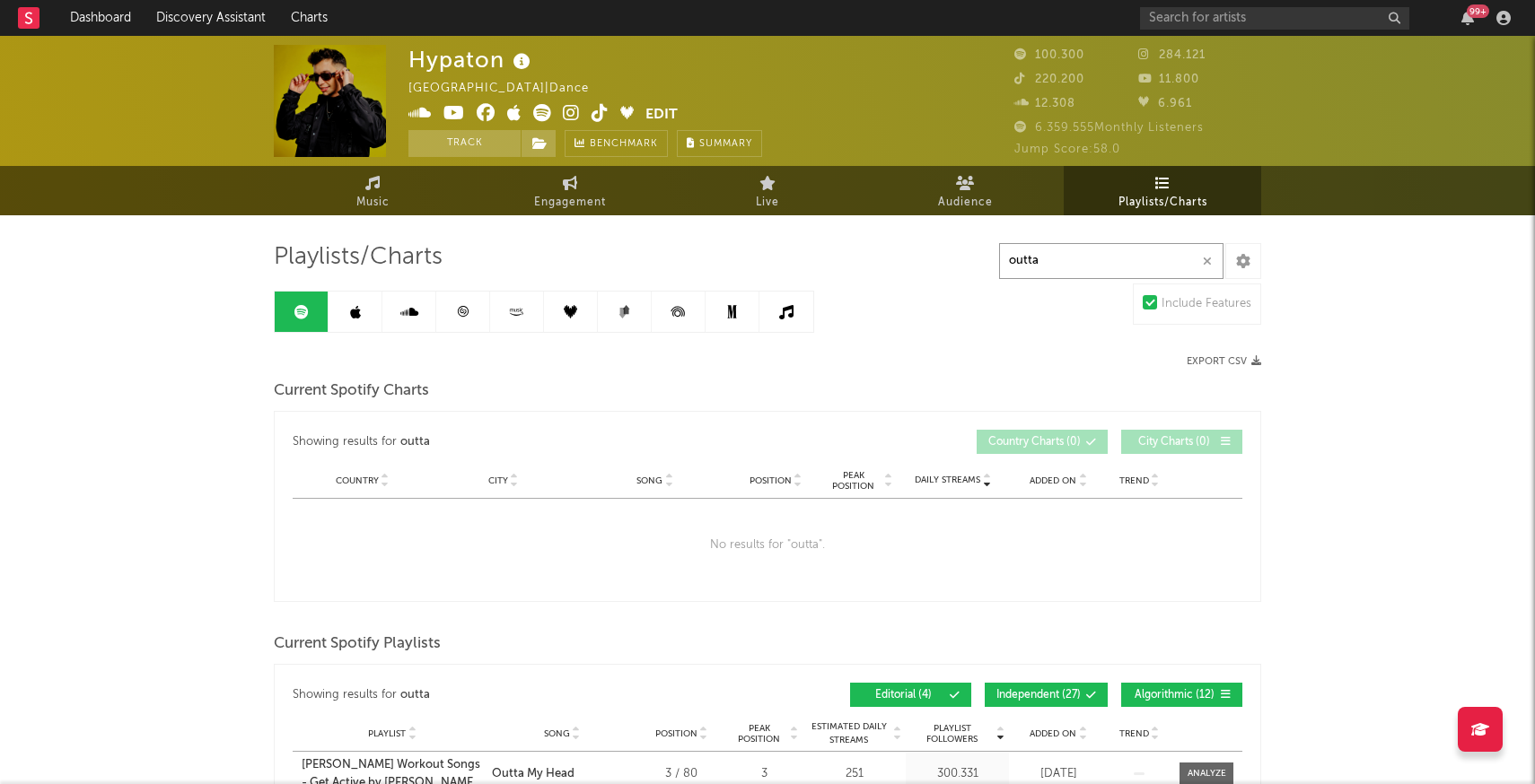
type input "outta"
click at [356, 309] on icon at bounding box center [356, 312] width 11 height 15
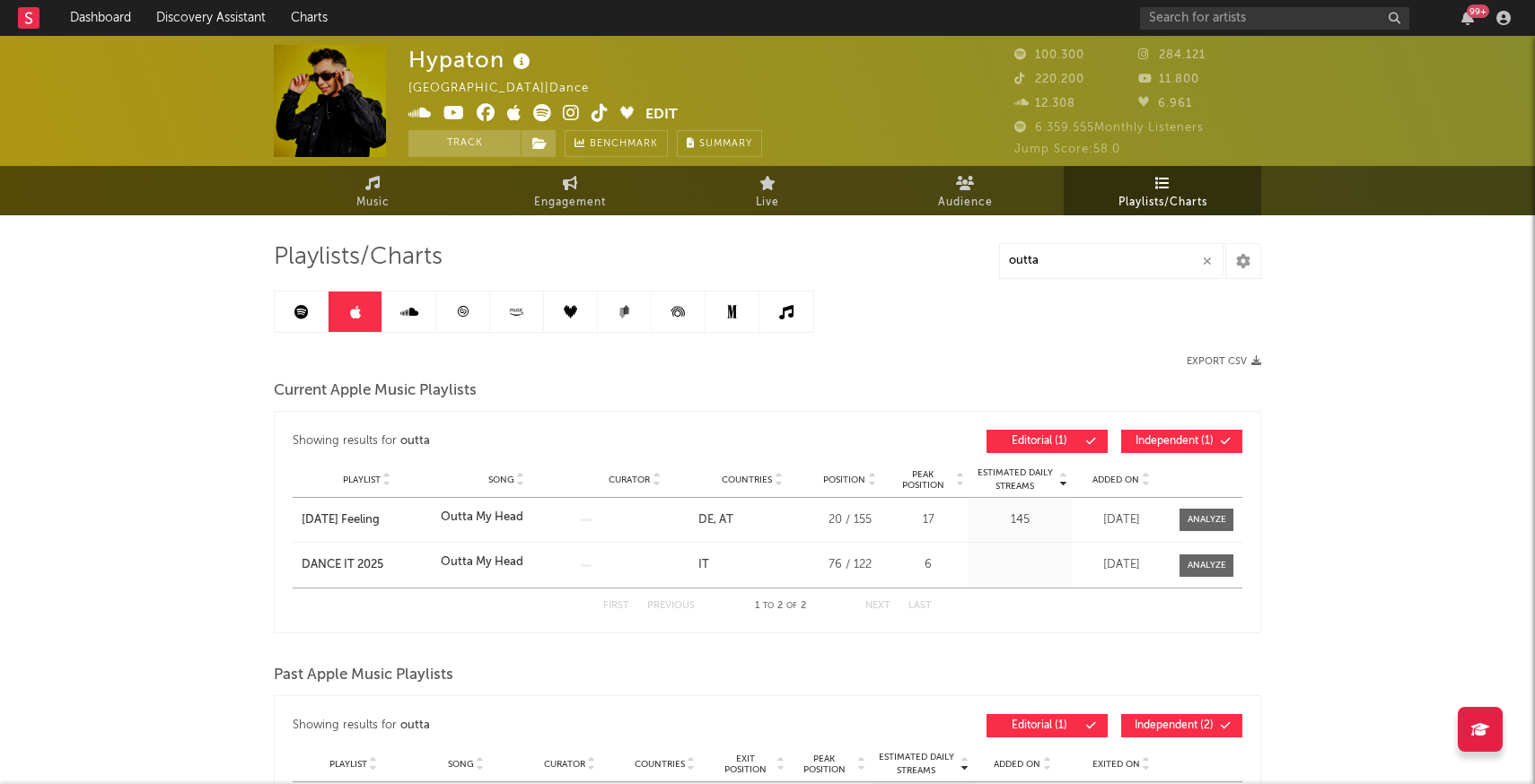
click at [415, 315] on icon at bounding box center [410, 312] width 18 height 15
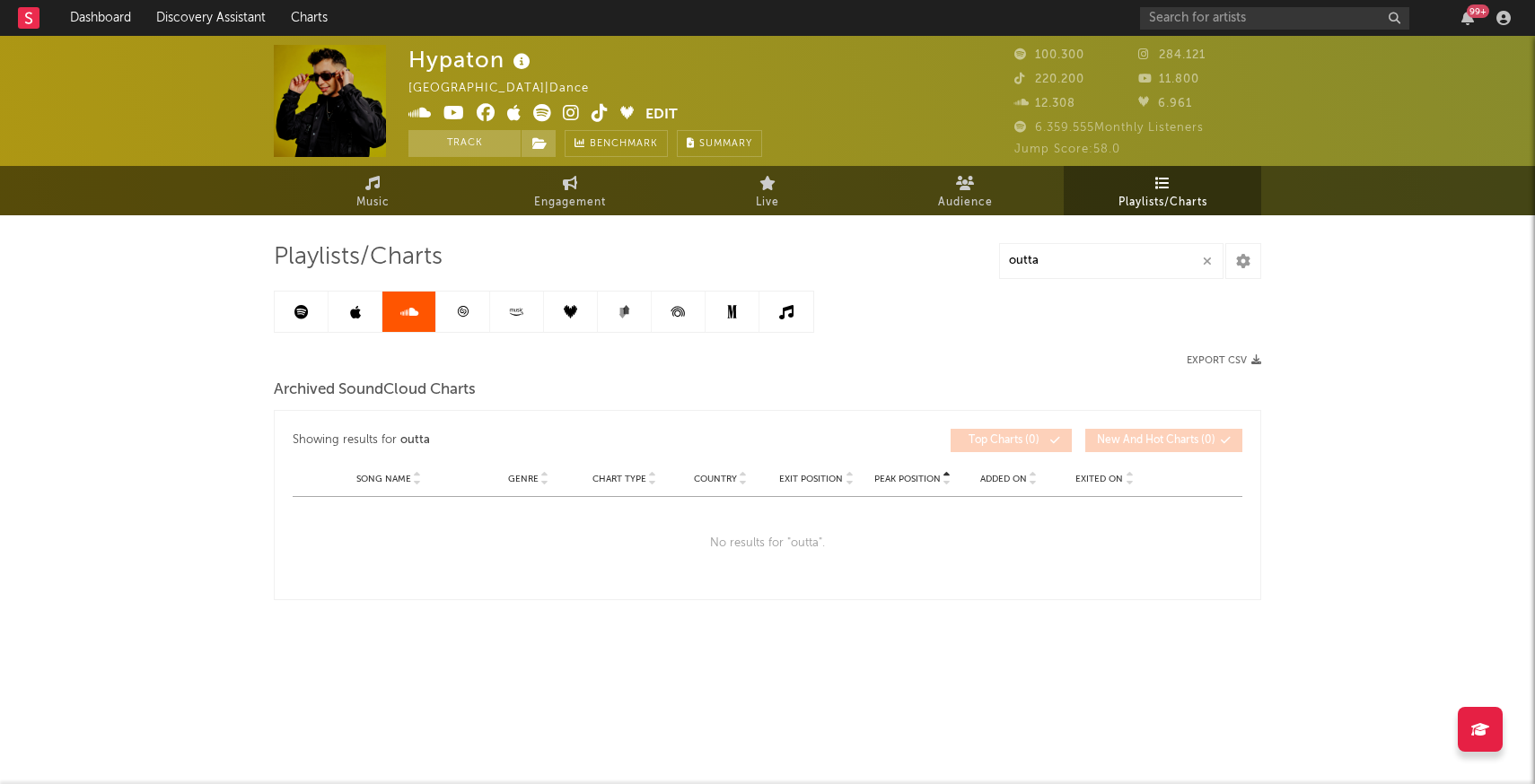
click at [456, 326] on link at bounding box center [463, 312] width 54 height 40
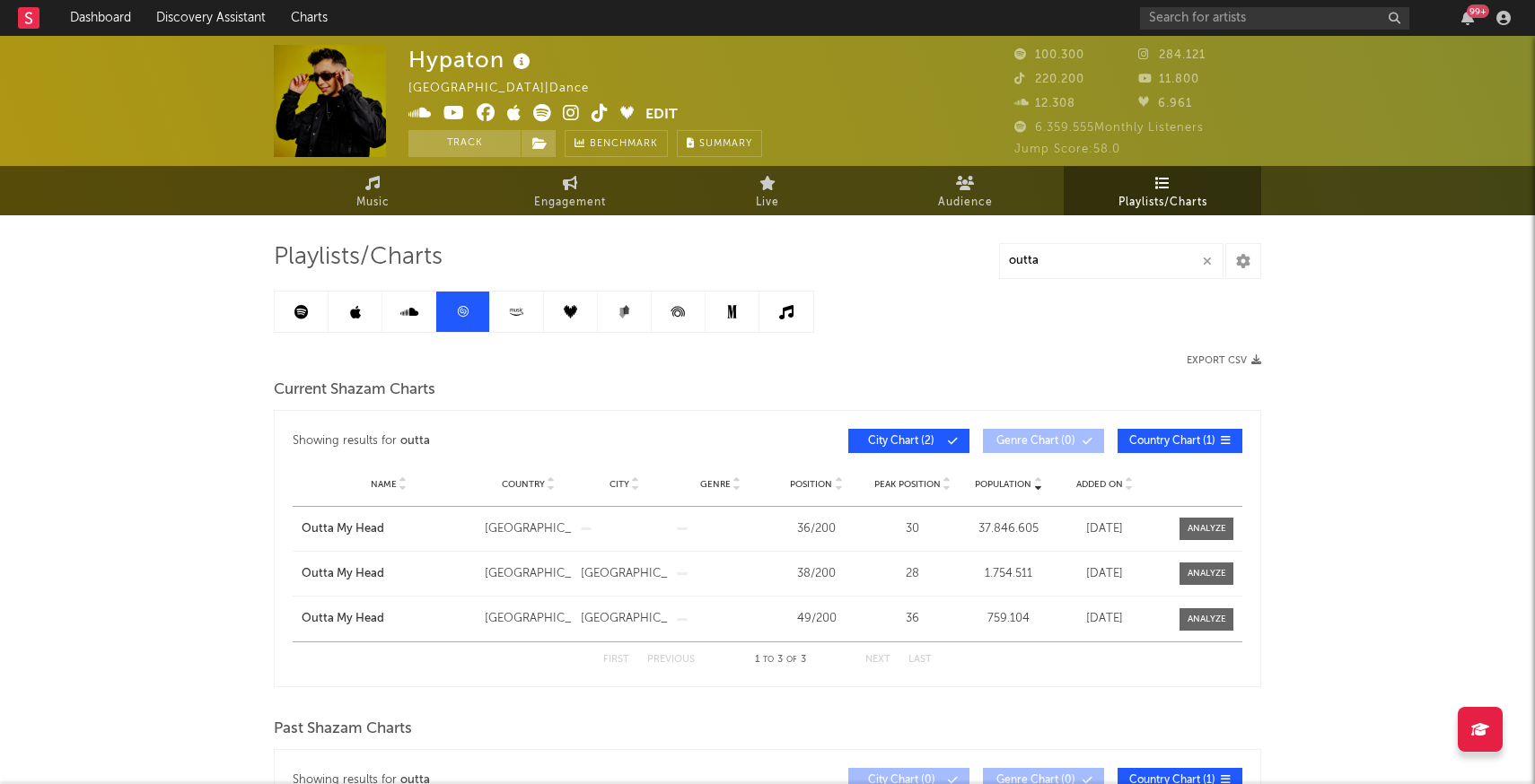
click at [517, 312] on icon at bounding box center [516, 311] width 20 height 14
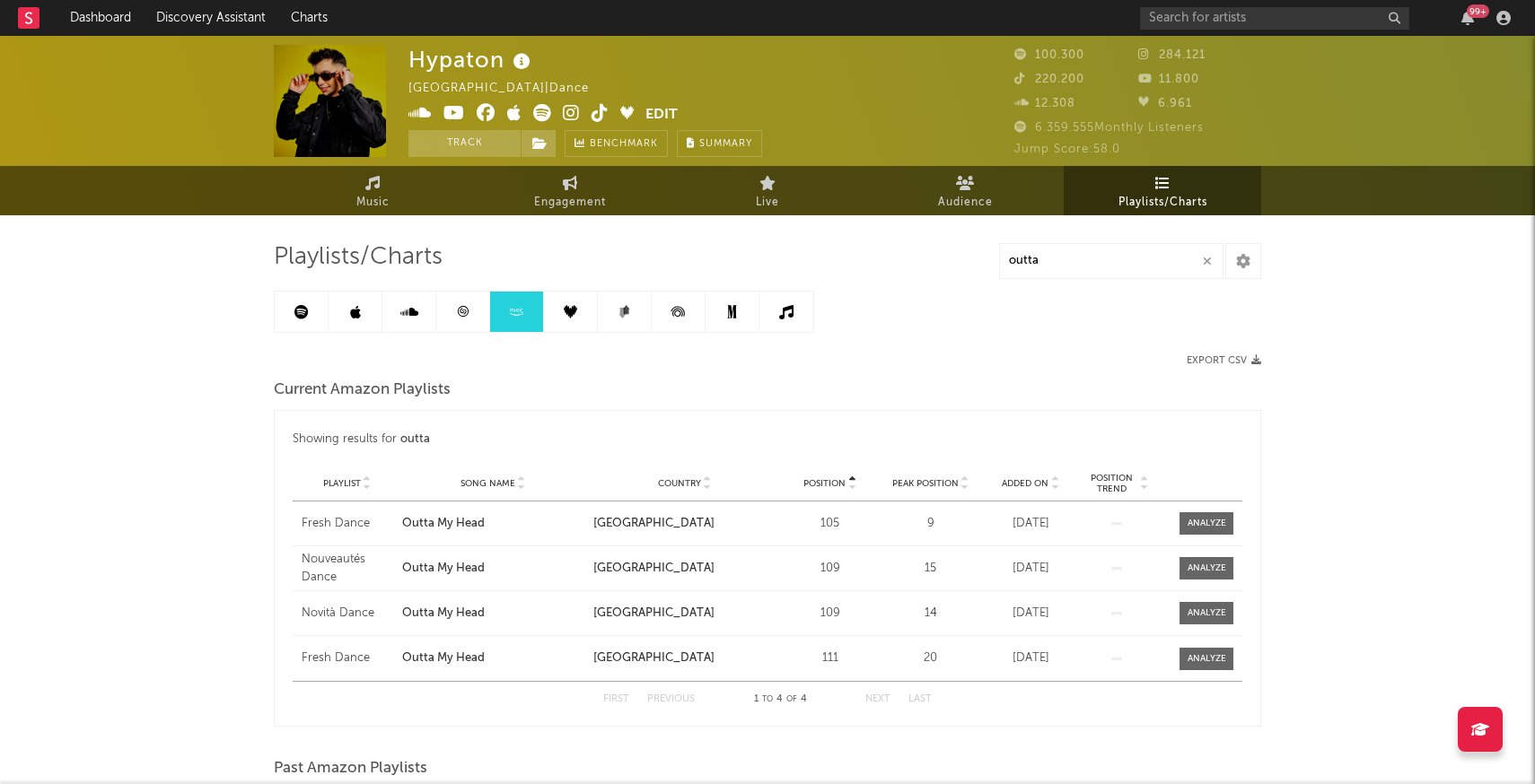
click at [555, 313] on link at bounding box center [570, 312] width 54 height 40
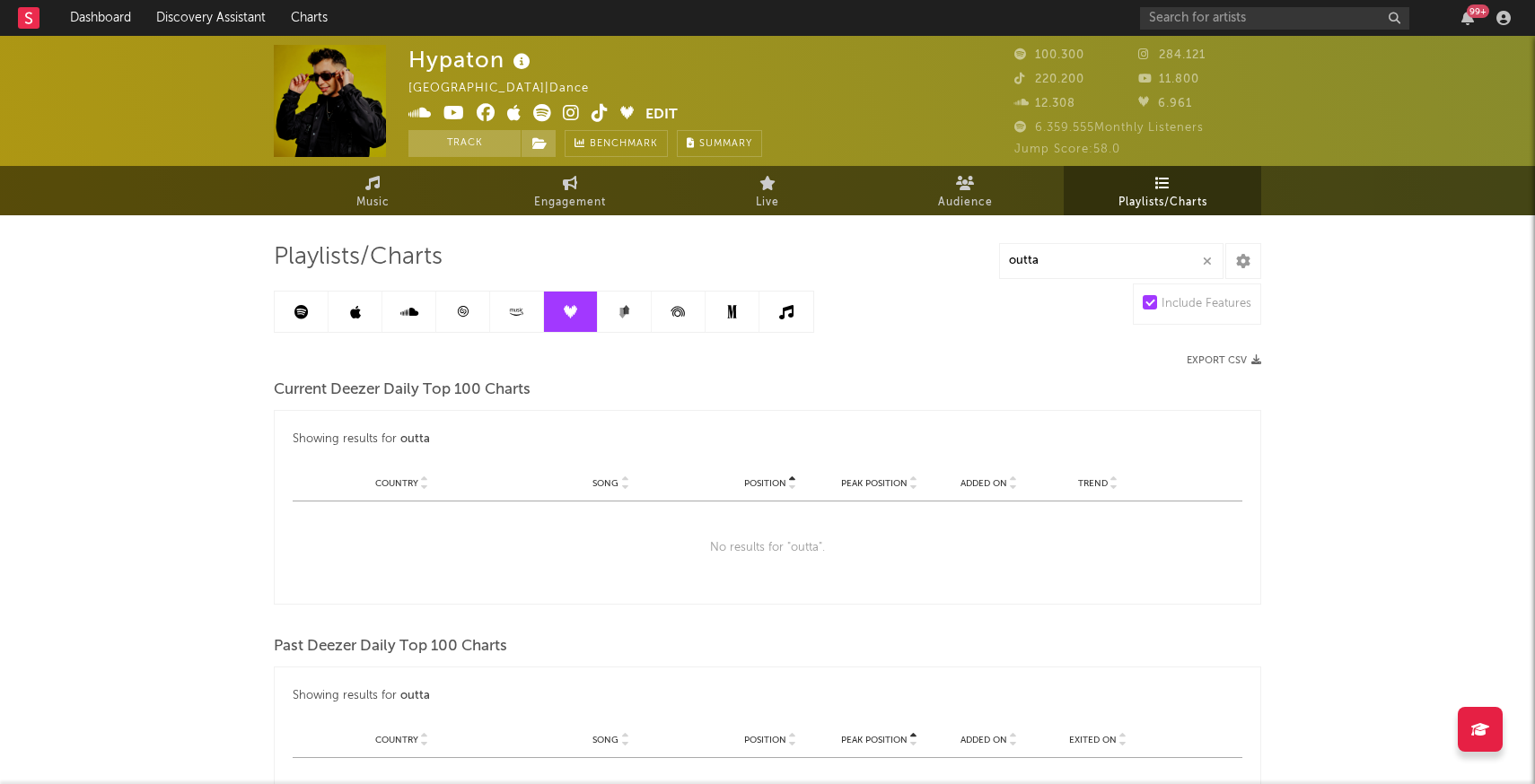
click at [618, 313] on icon at bounding box center [624, 311] width 14 height 14
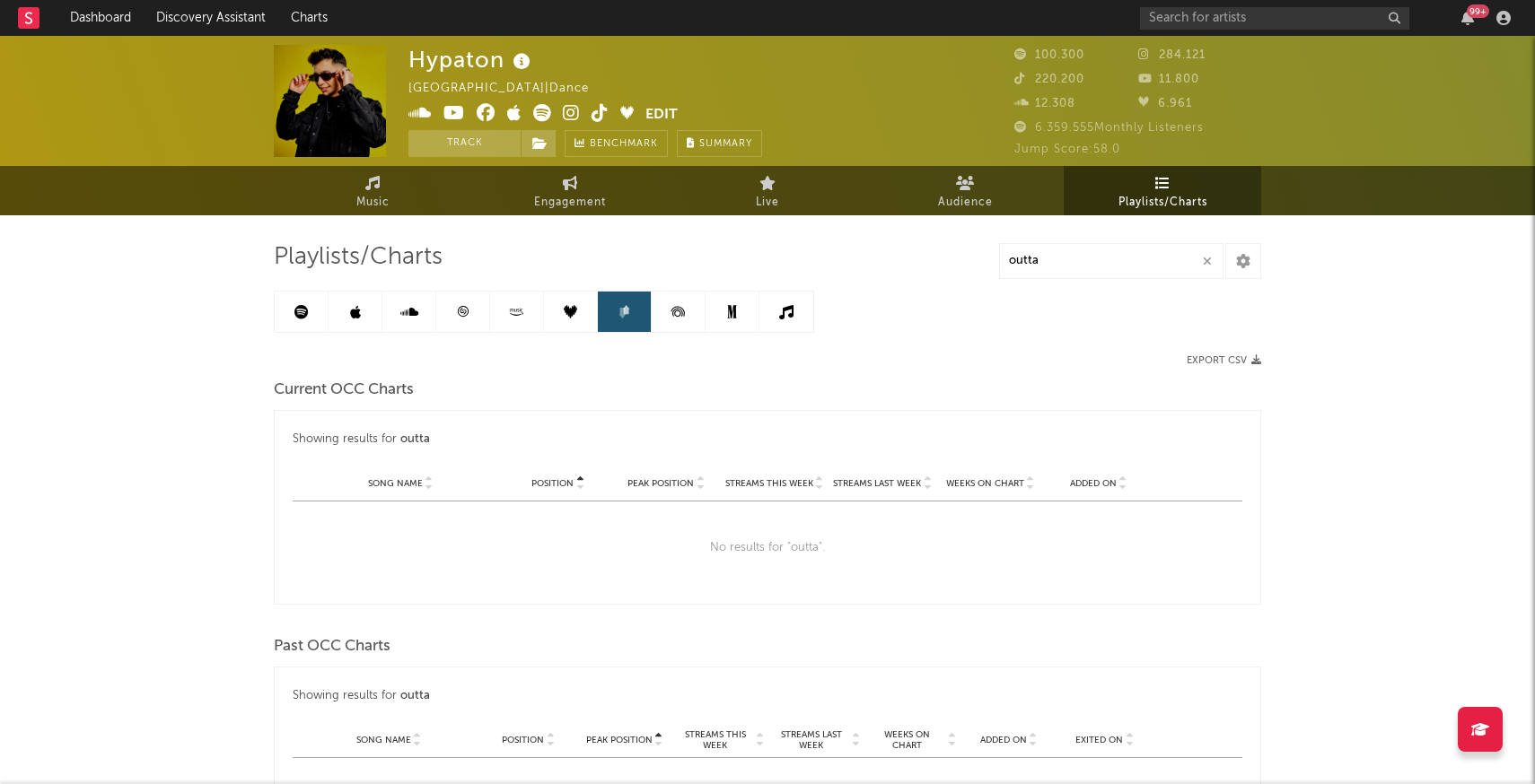
click at [690, 318] on icon at bounding box center [678, 312] width 40 height 40
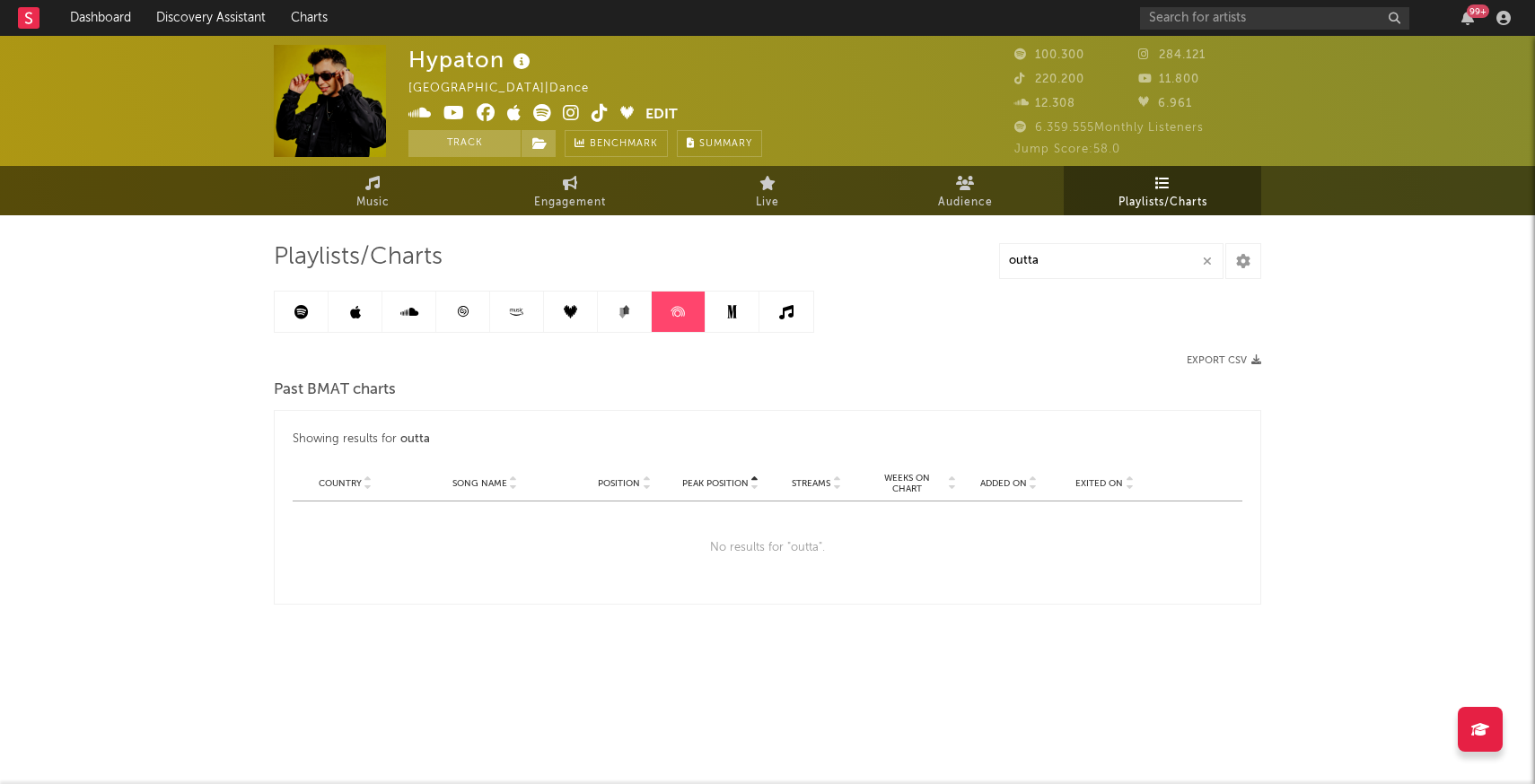
click at [514, 313] on icon at bounding box center [516, 311] width 20 height 14
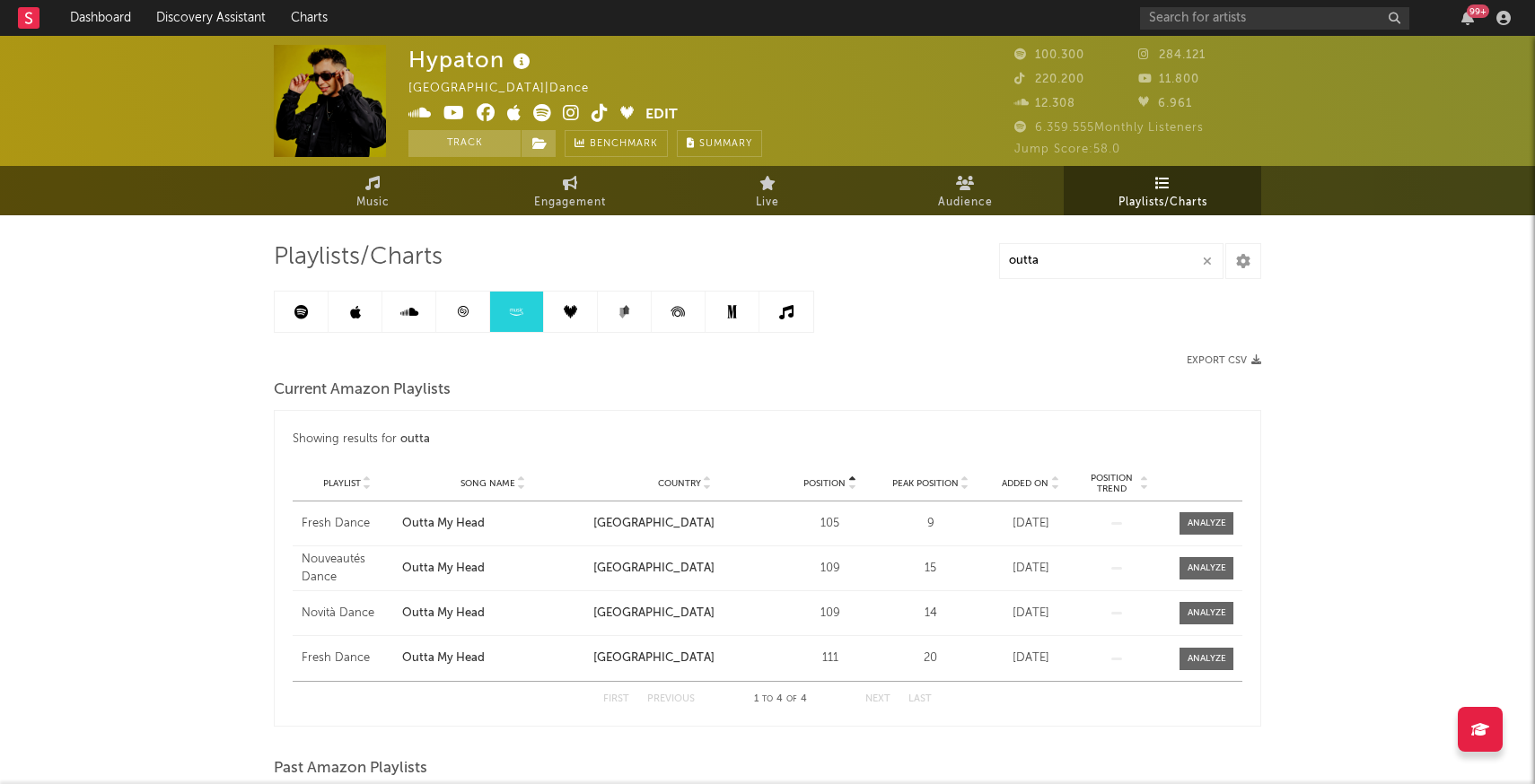
click at [468, 324] on link at bounding box center [463, 312] width 54 height 40
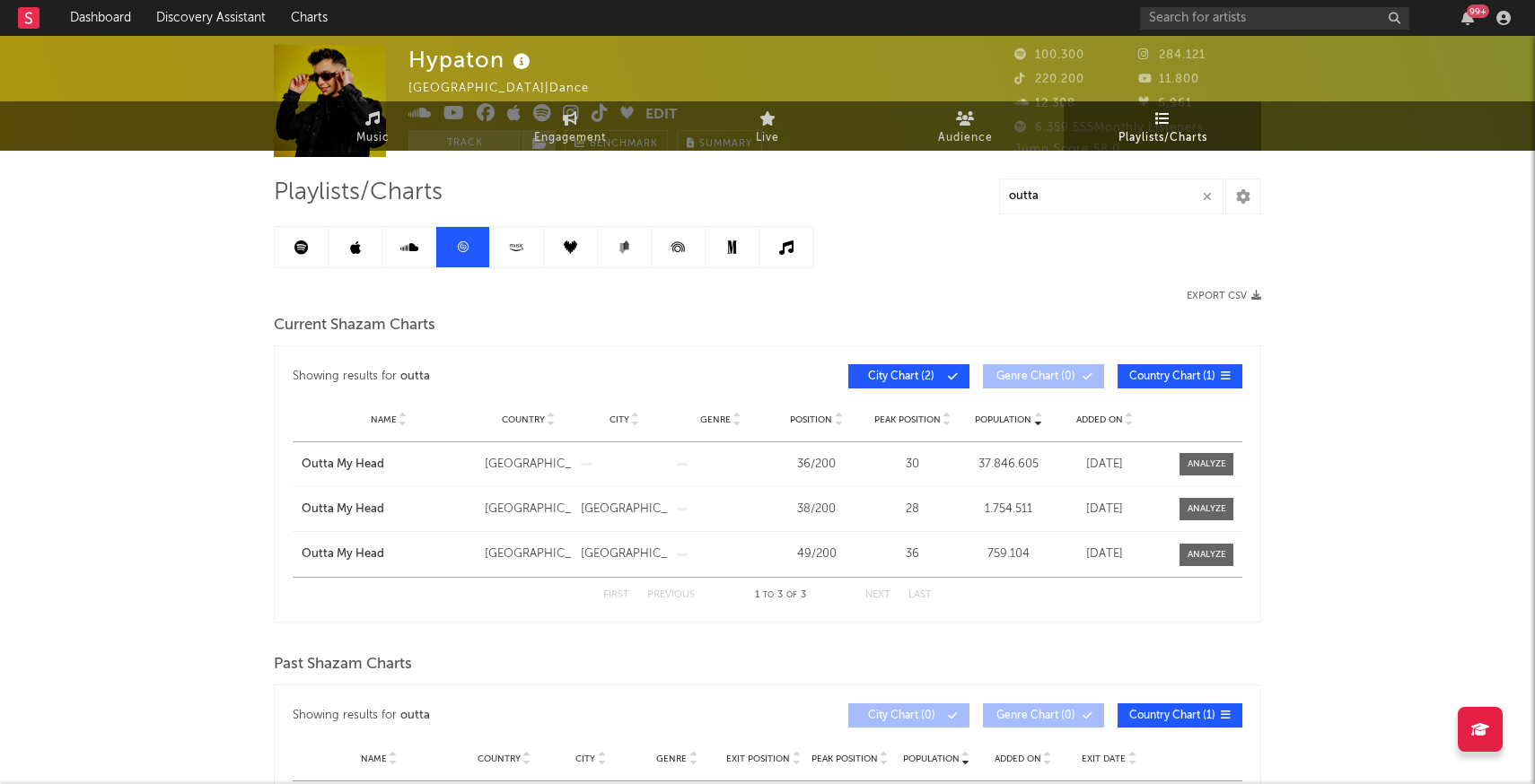
scroll to position [84, 0]
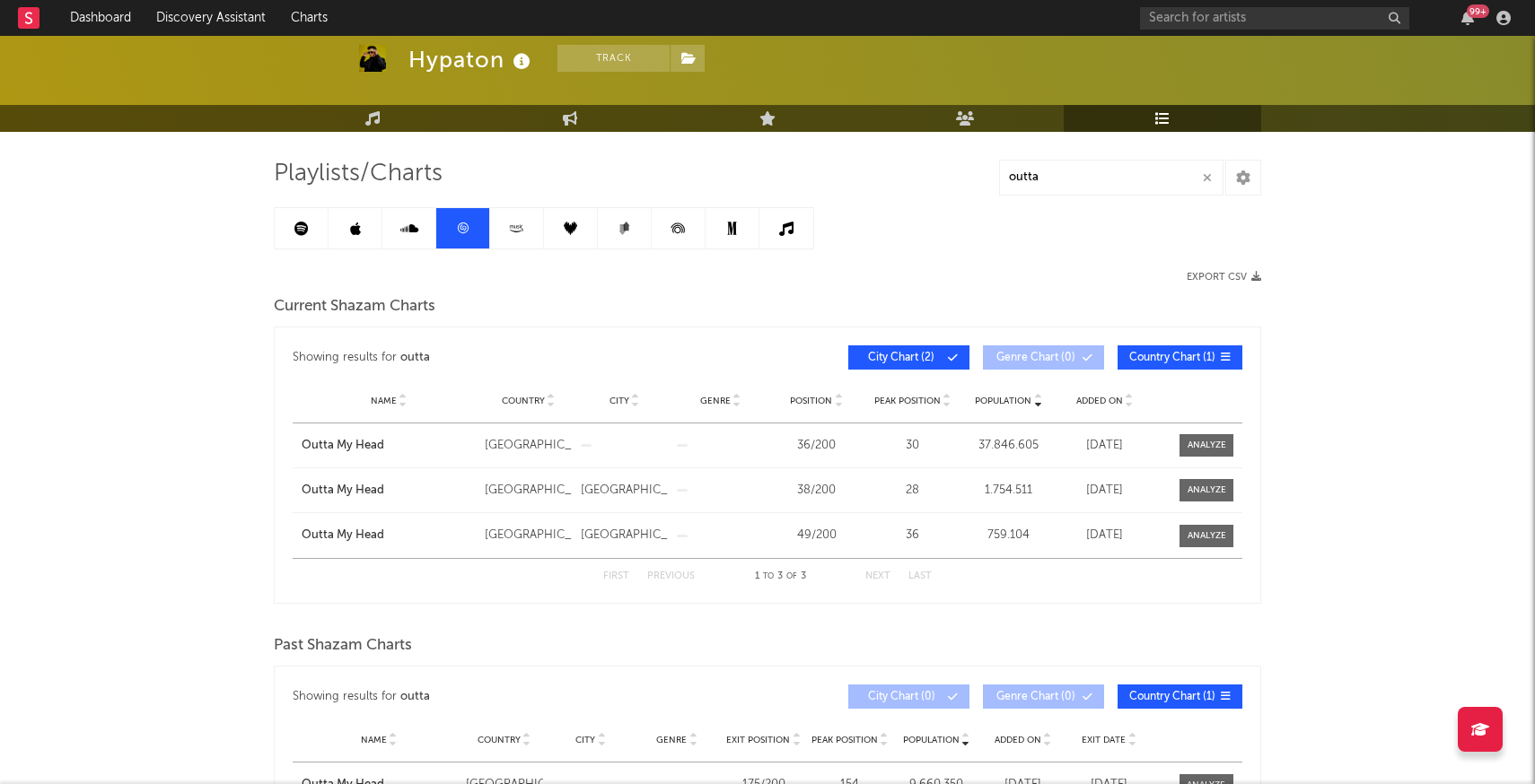
click at [521, 236] on link at bounding box center [517, 229] width 54 height 40
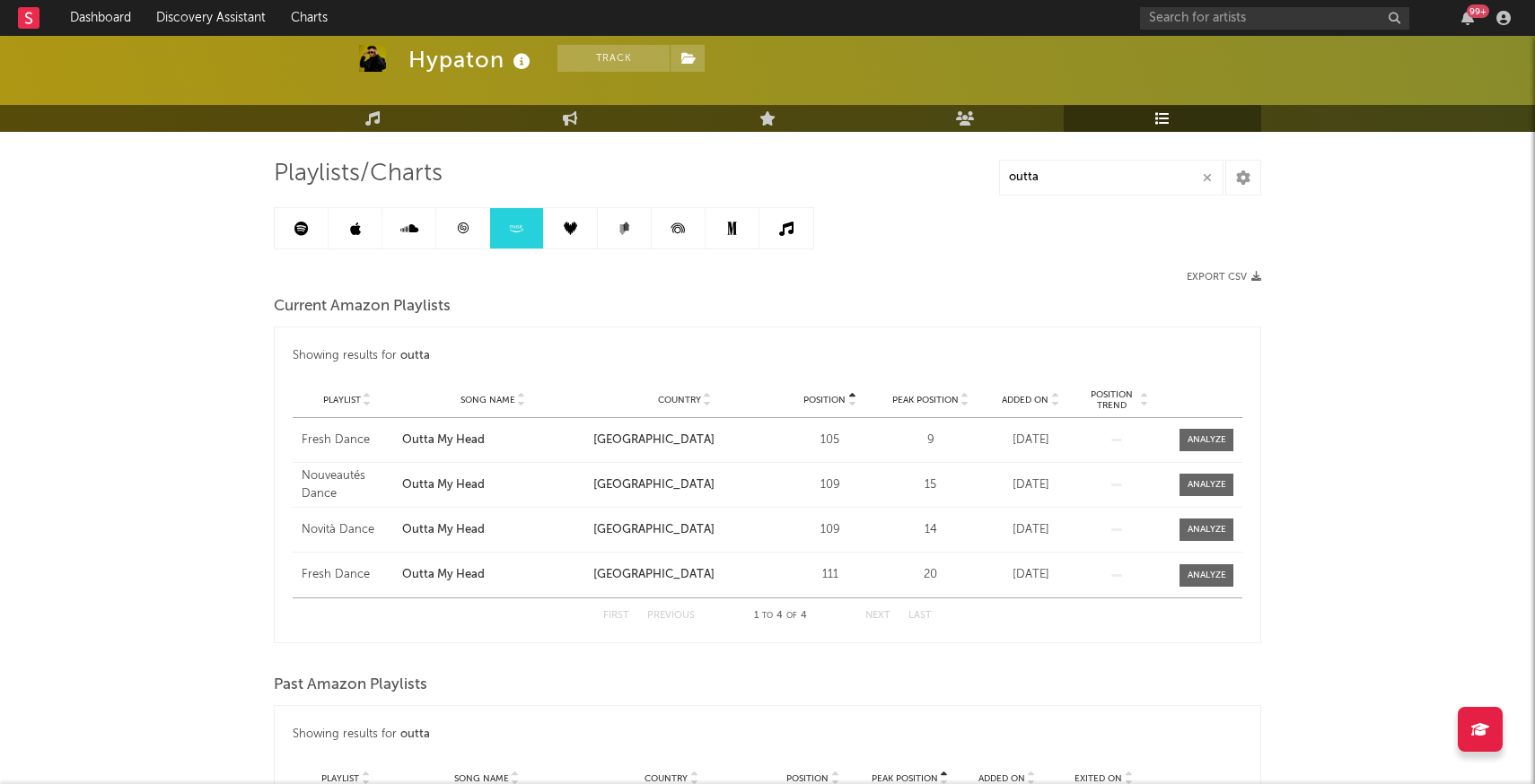
click at [364, 239] on link at bounding box center [356, 229] width 54 height 40
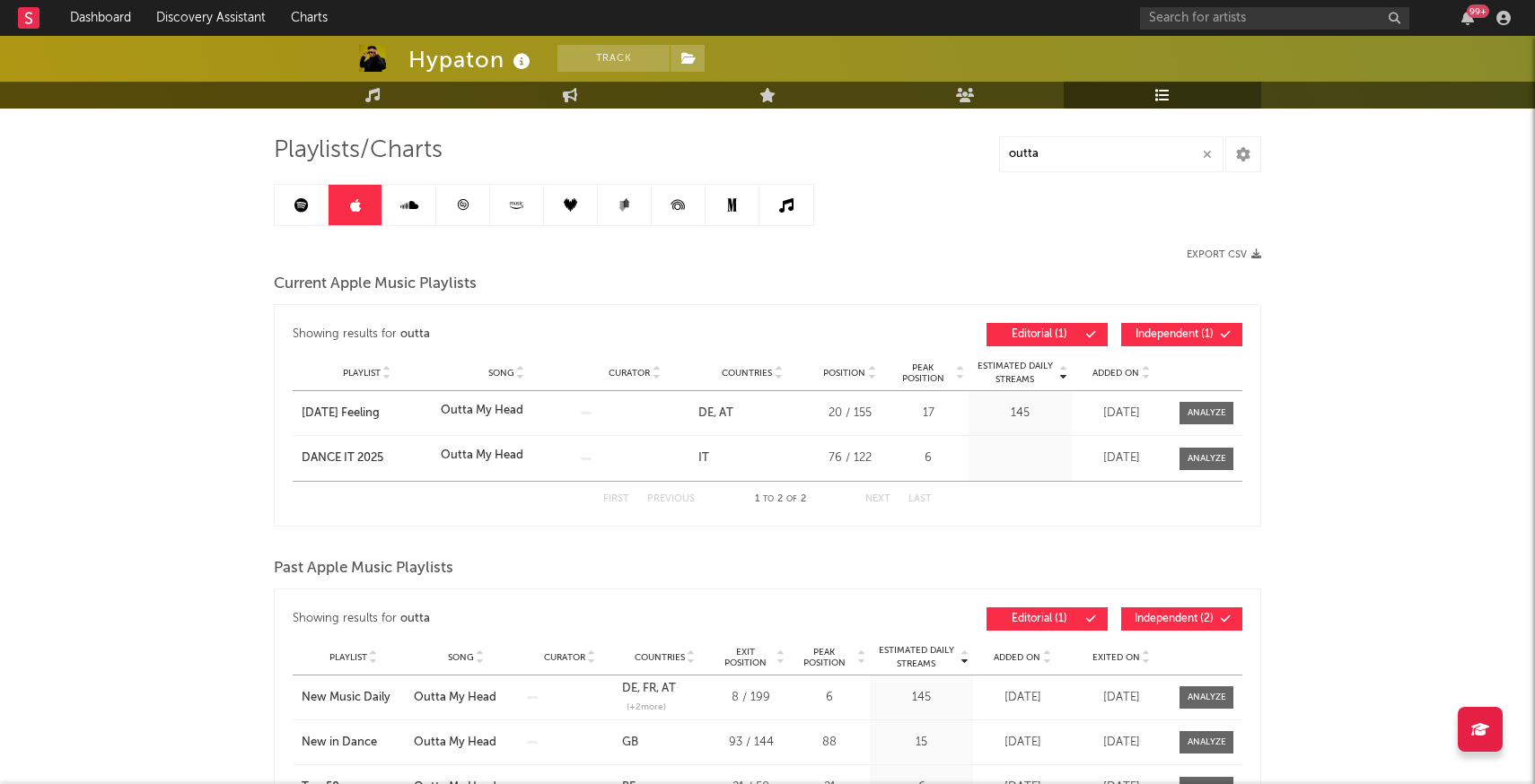
scroll to position [101, 0]
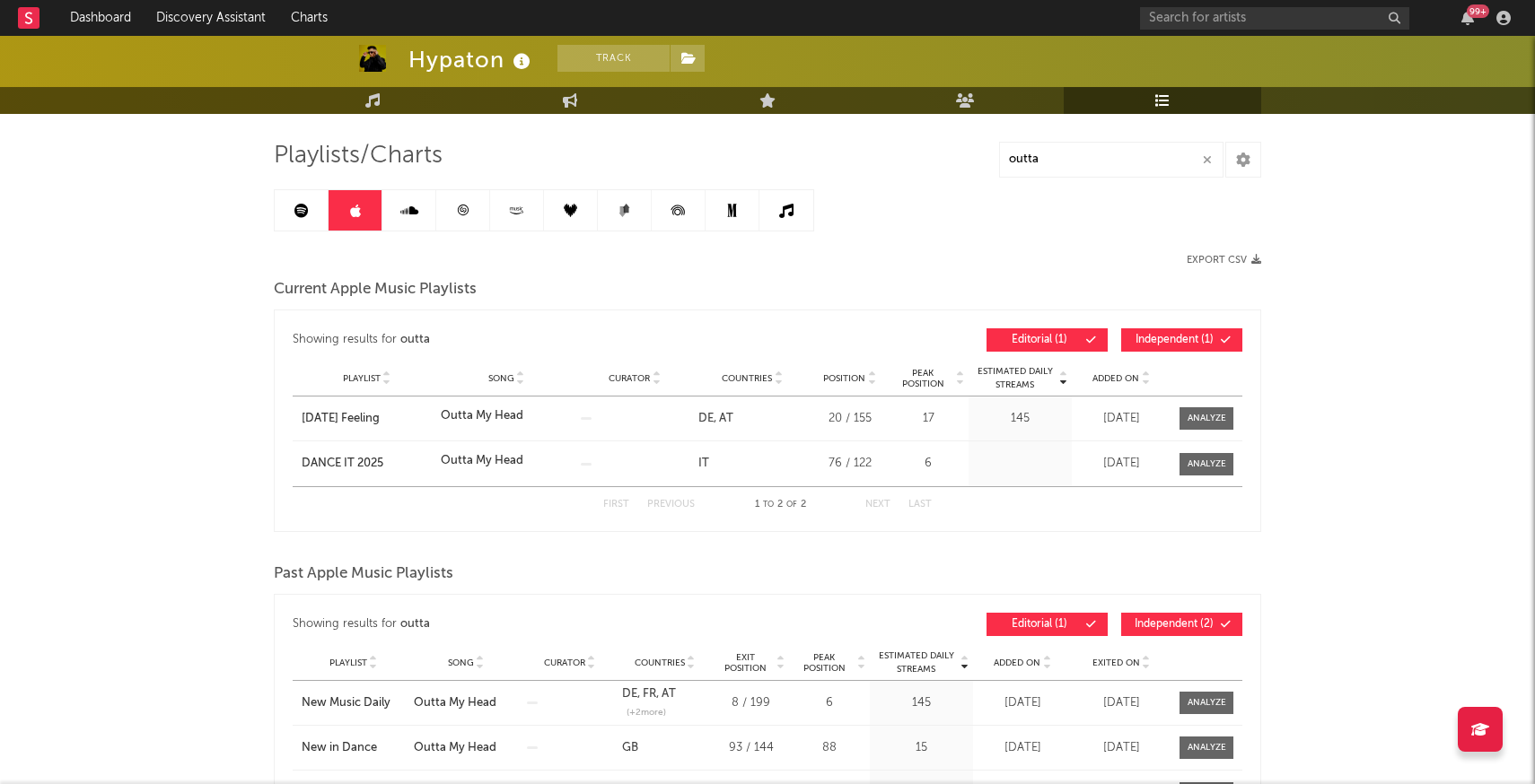
click at [310, 228] on link at bounding box center [301, 210] width 54 height 40
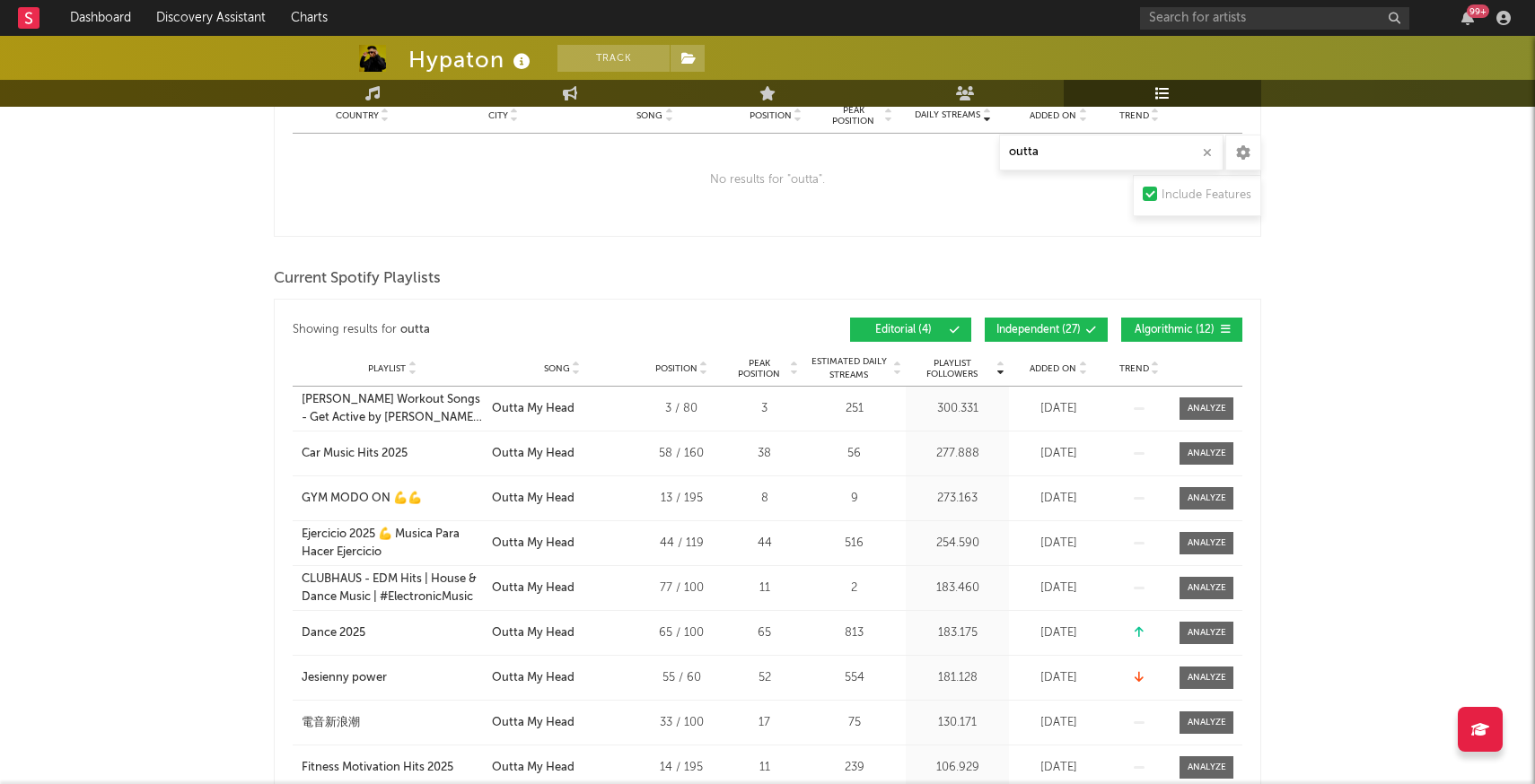
scroll to position [383, 0]
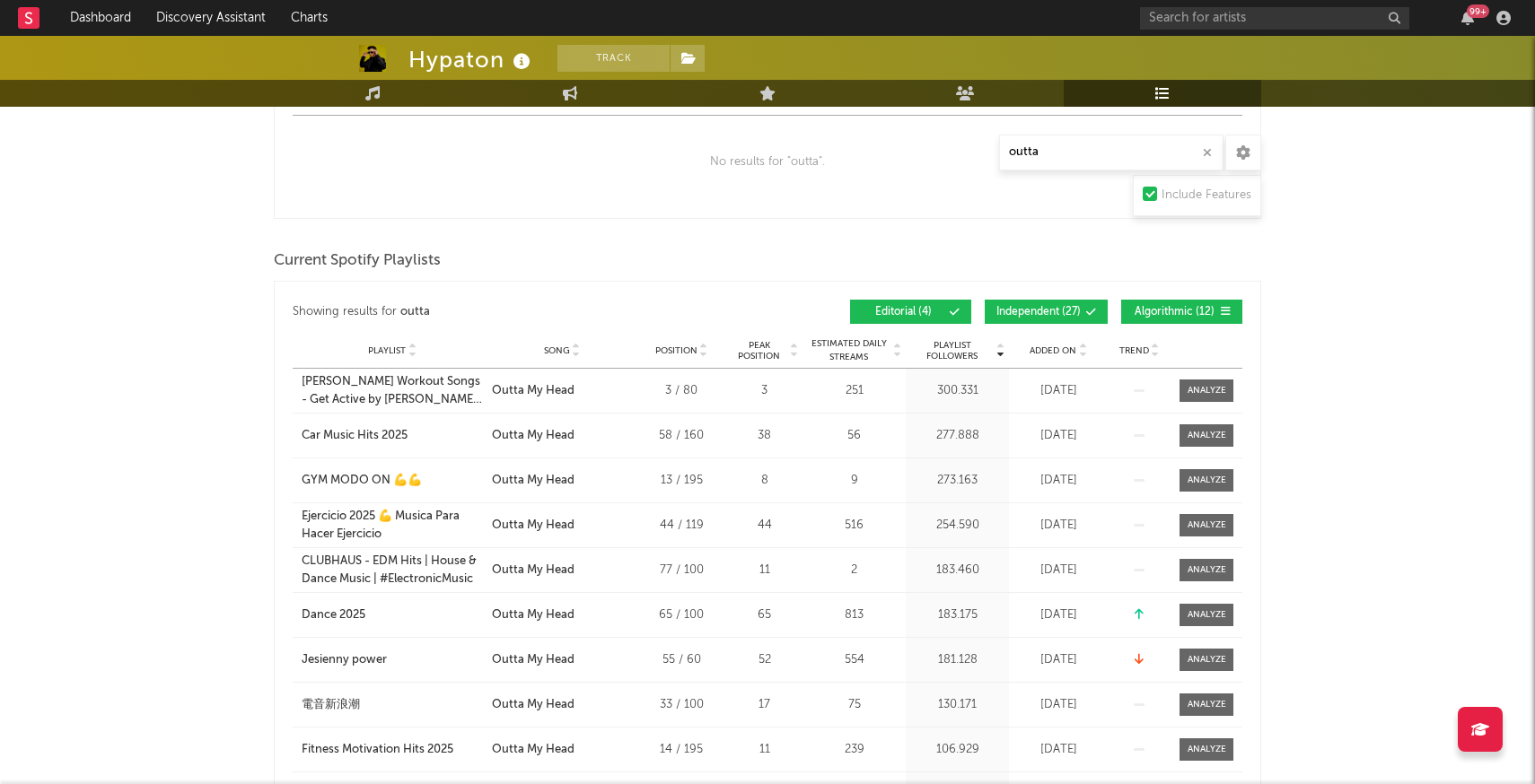
click at [1057, 357] on div "Playlist City Song Position Peak Position Estimated Daily Streams Playlist Foll…" at bounding box center [768, 351] width 950 height 36
click at [1056, 345] on span "Added On" at bounding box center [1053, 351] width 47 height 11
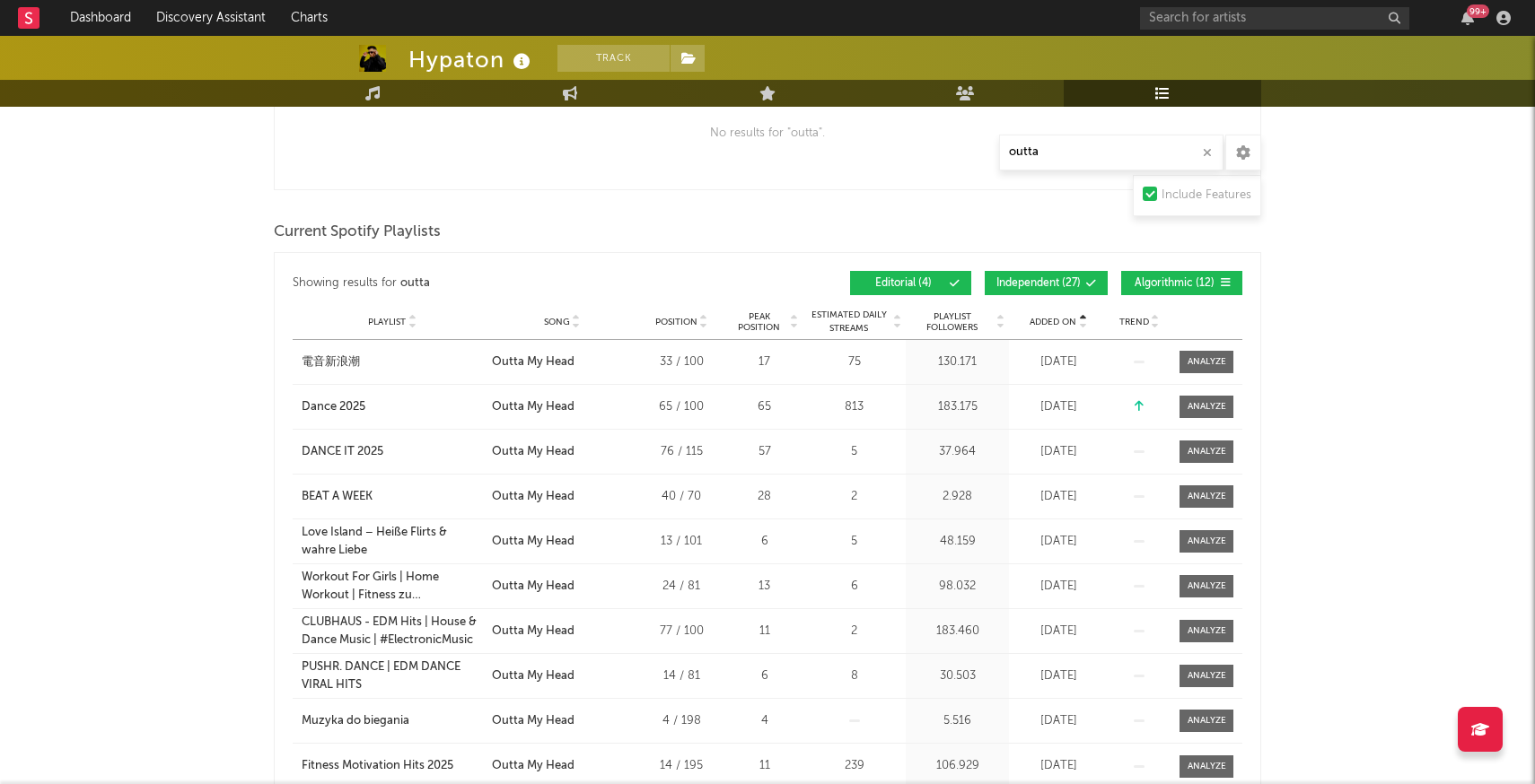
scroll to position [413, 0]
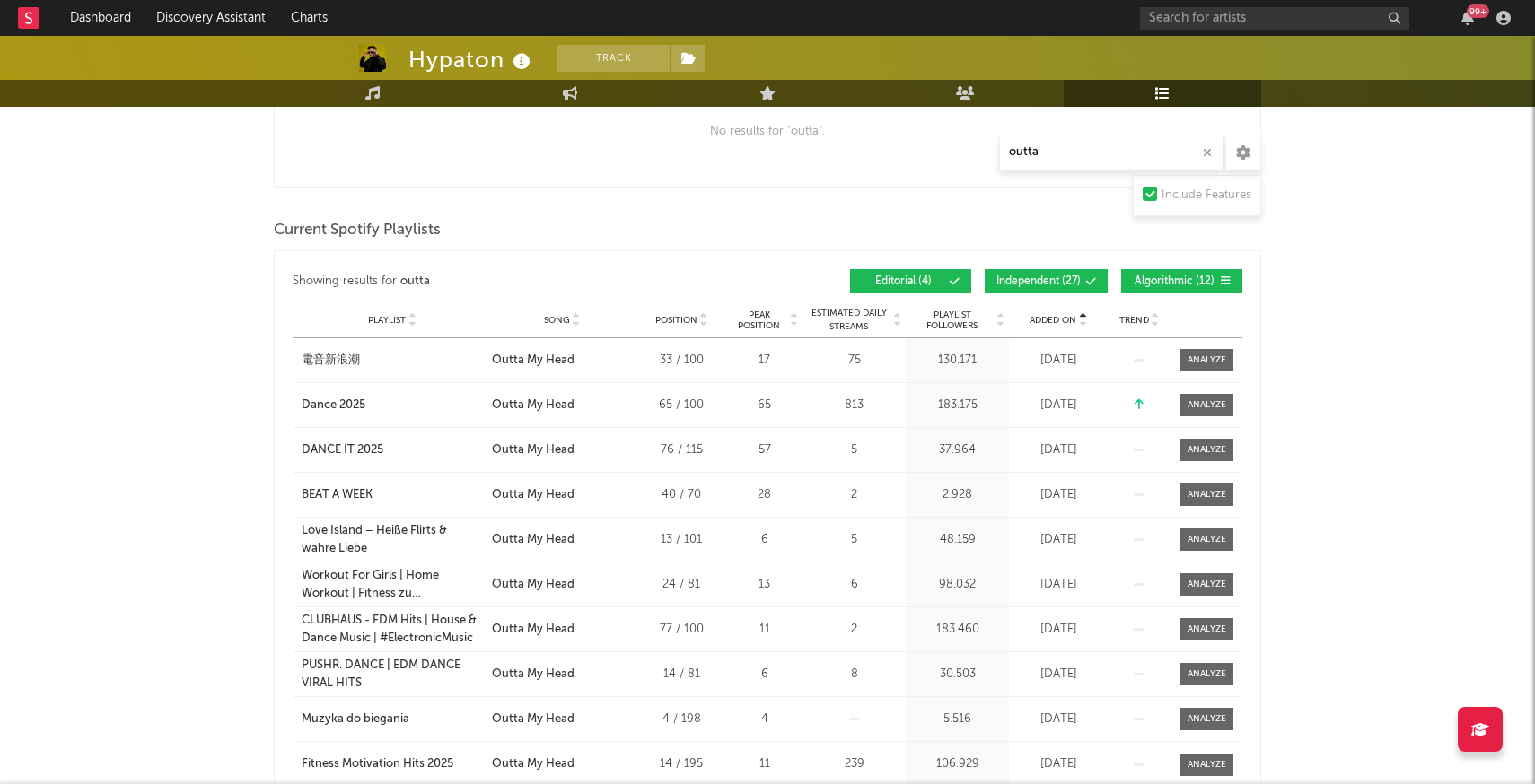
click at [1052, 315] on span "Added On" at bounding box center [1053, 320] width 47 height 11
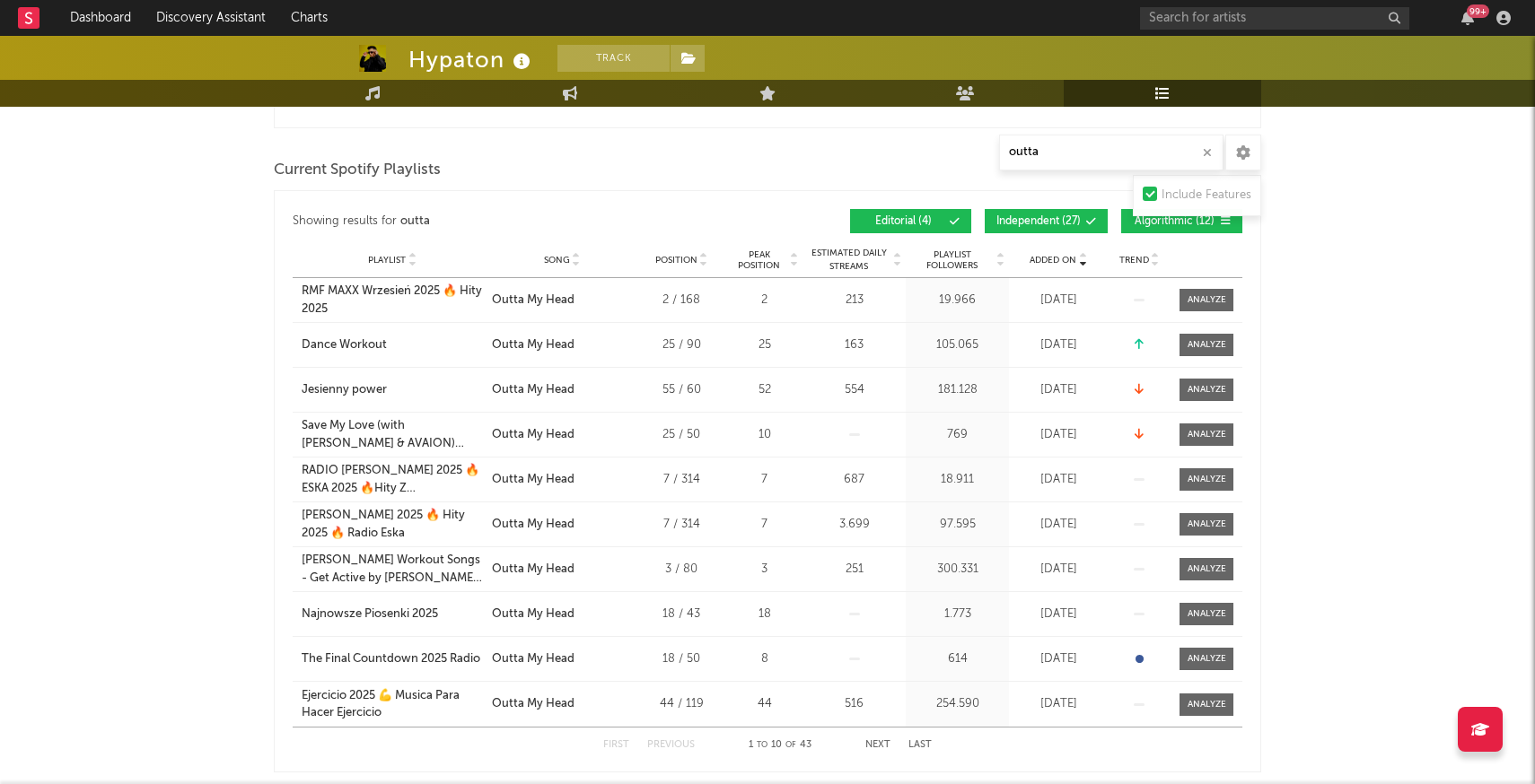
scroll to position [490, 0]
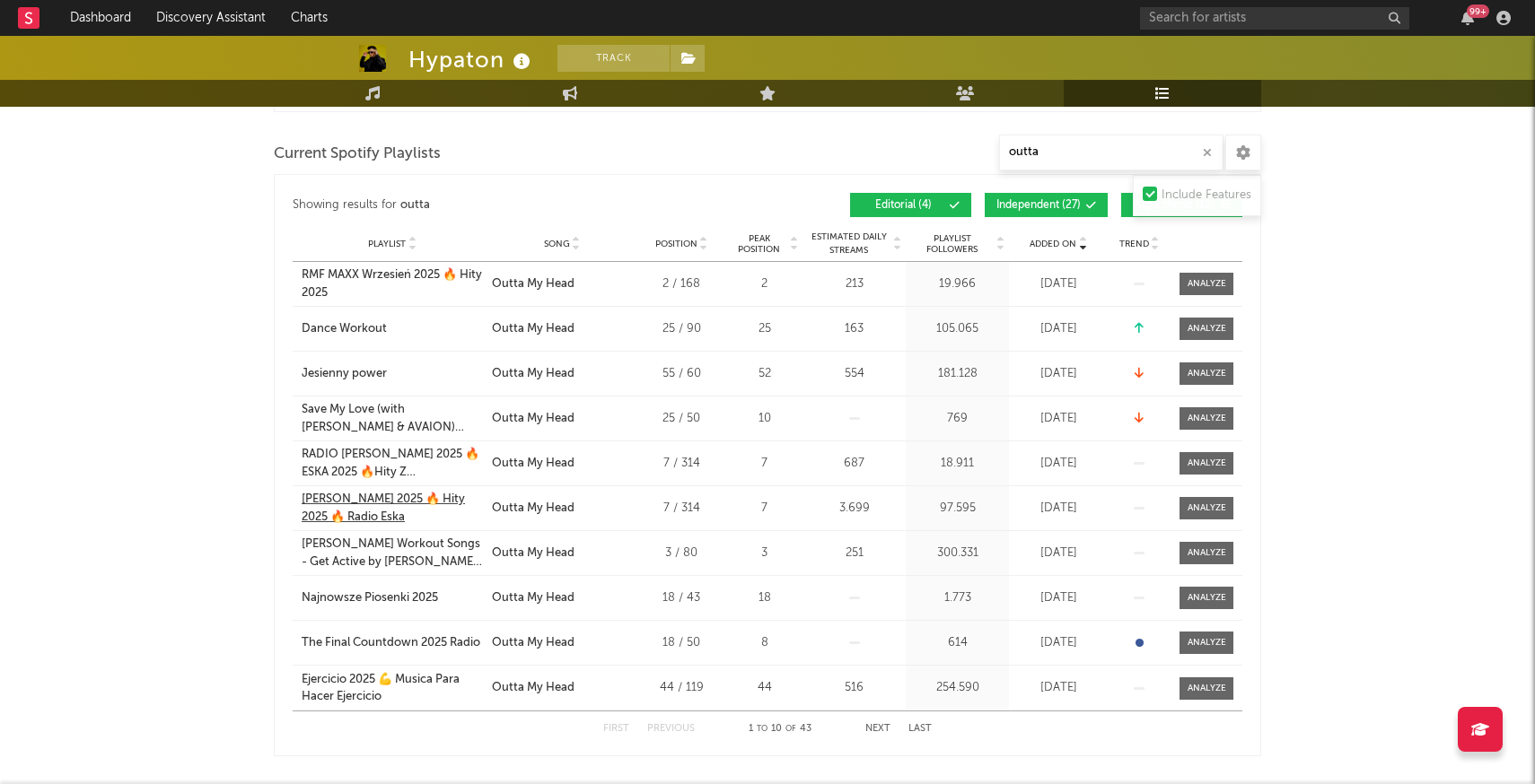
click at [376, 506] on div "ESKA Wrzesień 2025 🔥 Hity 2025 🔥 Radio Eska" at bounding box center [391, 509] width 181 height 35
